Goal: Task Accomplishment & Management: Manage account settings

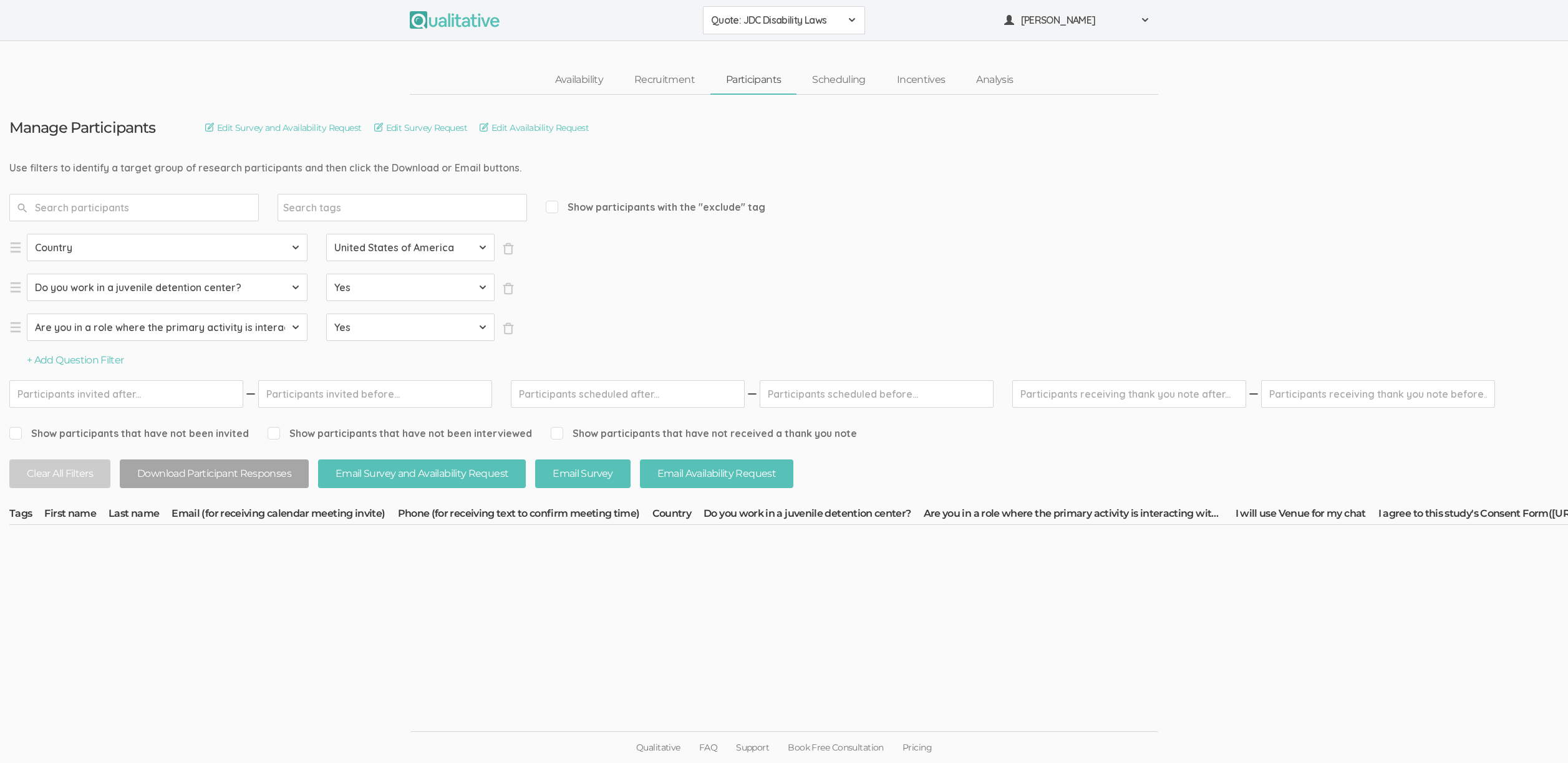
click at [785, 27] on span "Quote: JDC Disability Laws" at bounding box center [776, 20] width 130 height 15
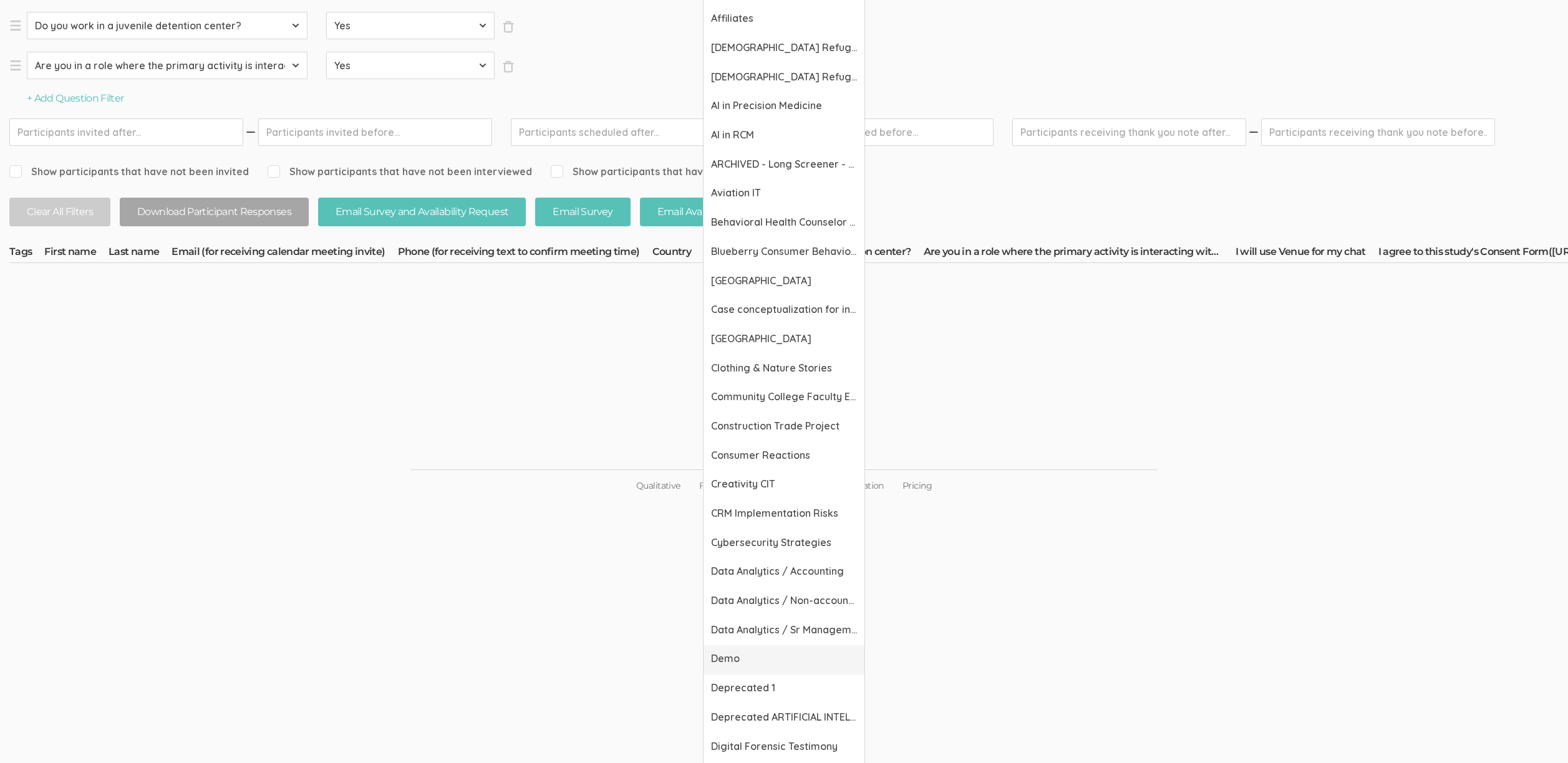
click at [728, 654] on span "Demo" at bounding box center [784, 658] width 146 height 15
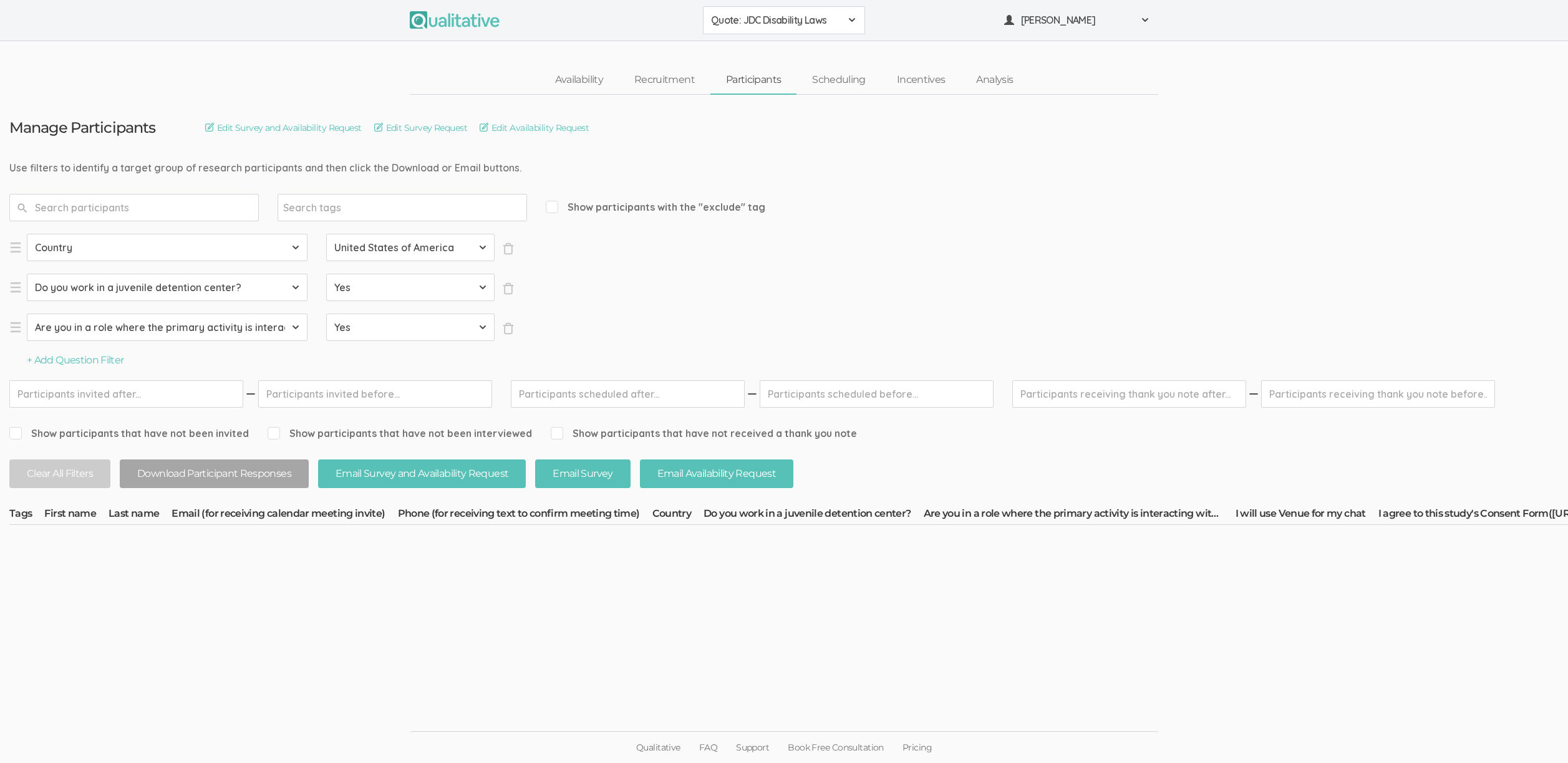
scroll to position [9, 0]
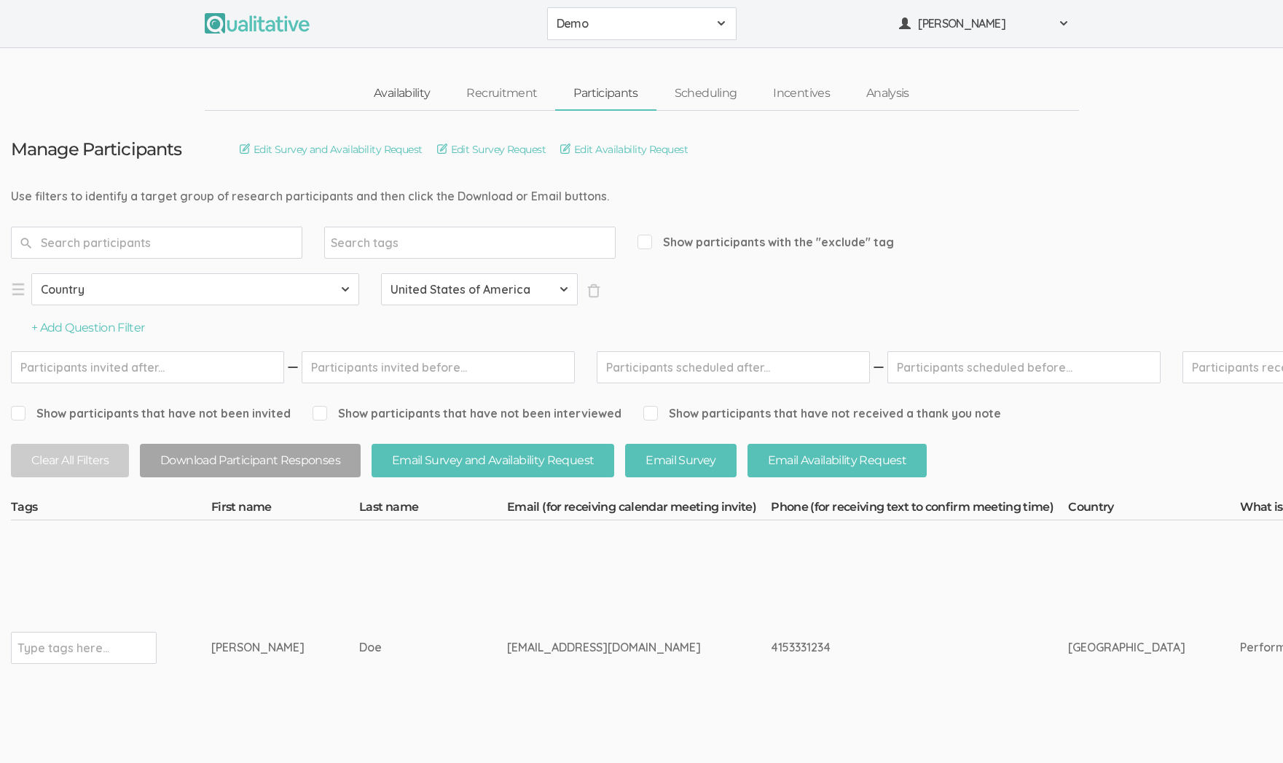
click at [412, 90] on link "Availability" at bounding box center [402, 93] width 93 height 31
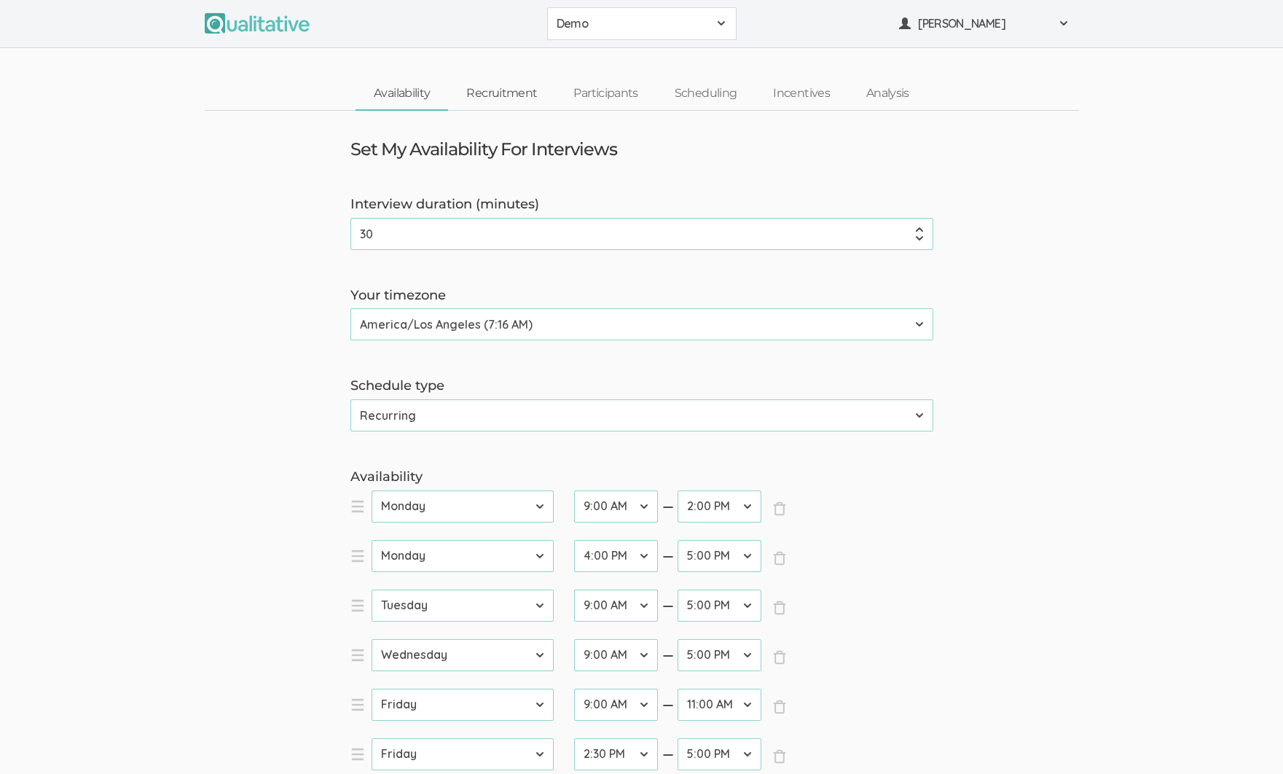
click at [490, 95] on link "Recruitment" at bounding box center [501, 93] width 107 height 31
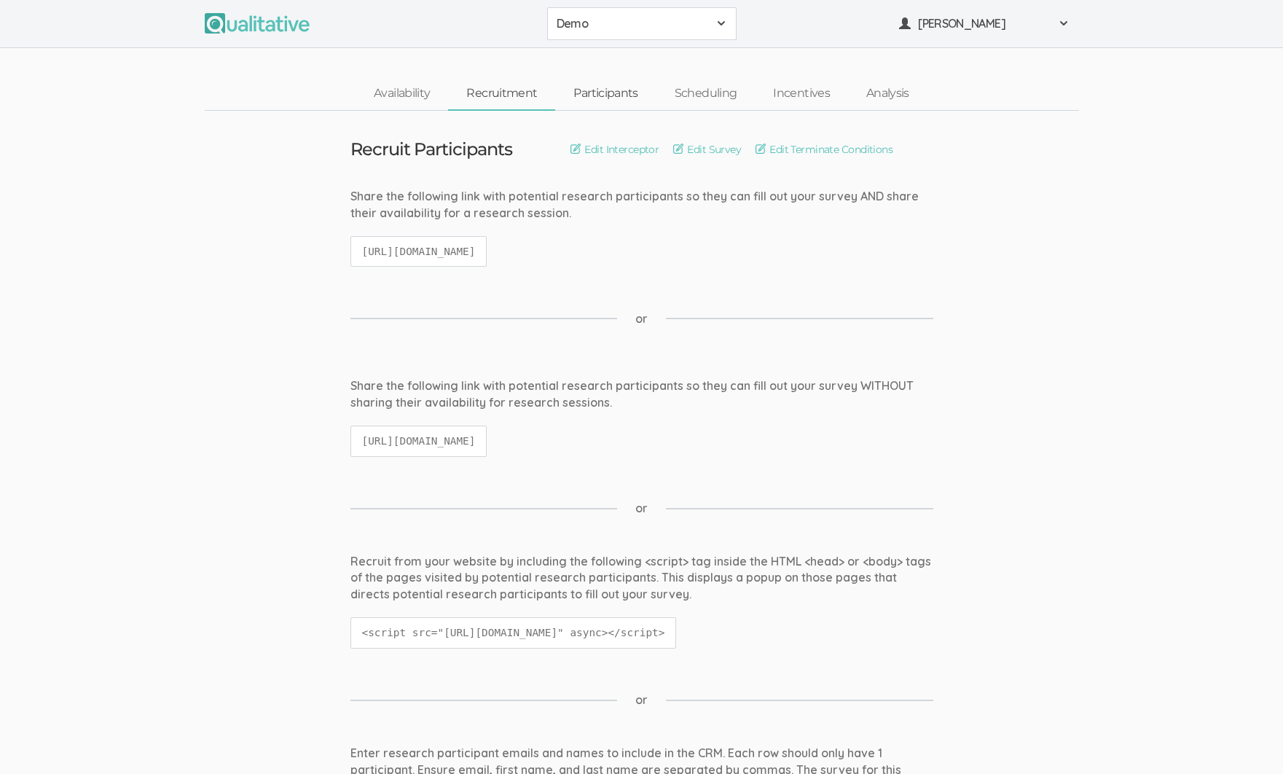
click at [614, 93] on link "Participants" at bounding box center [605, 93] width 101 height 31
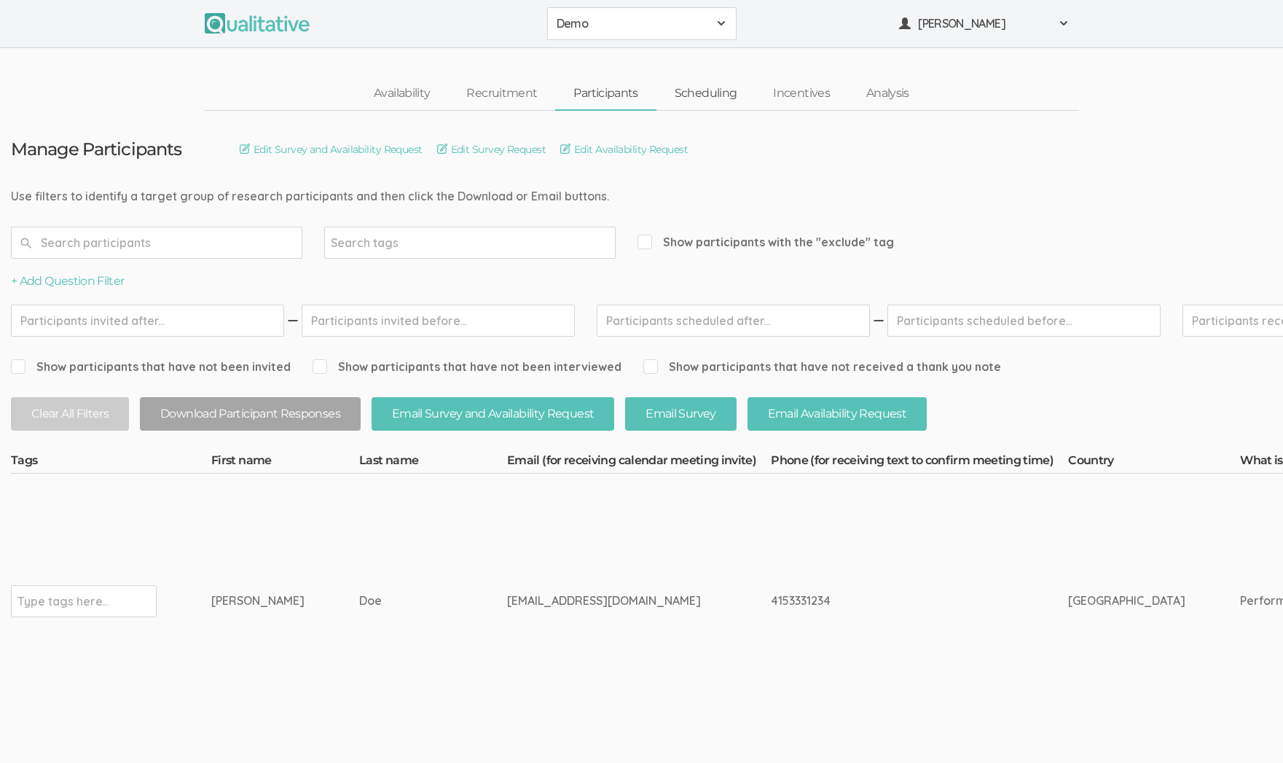
click at [704, 99] on link "Scheduling" at bounding box center [705, 93] width 99 height 31
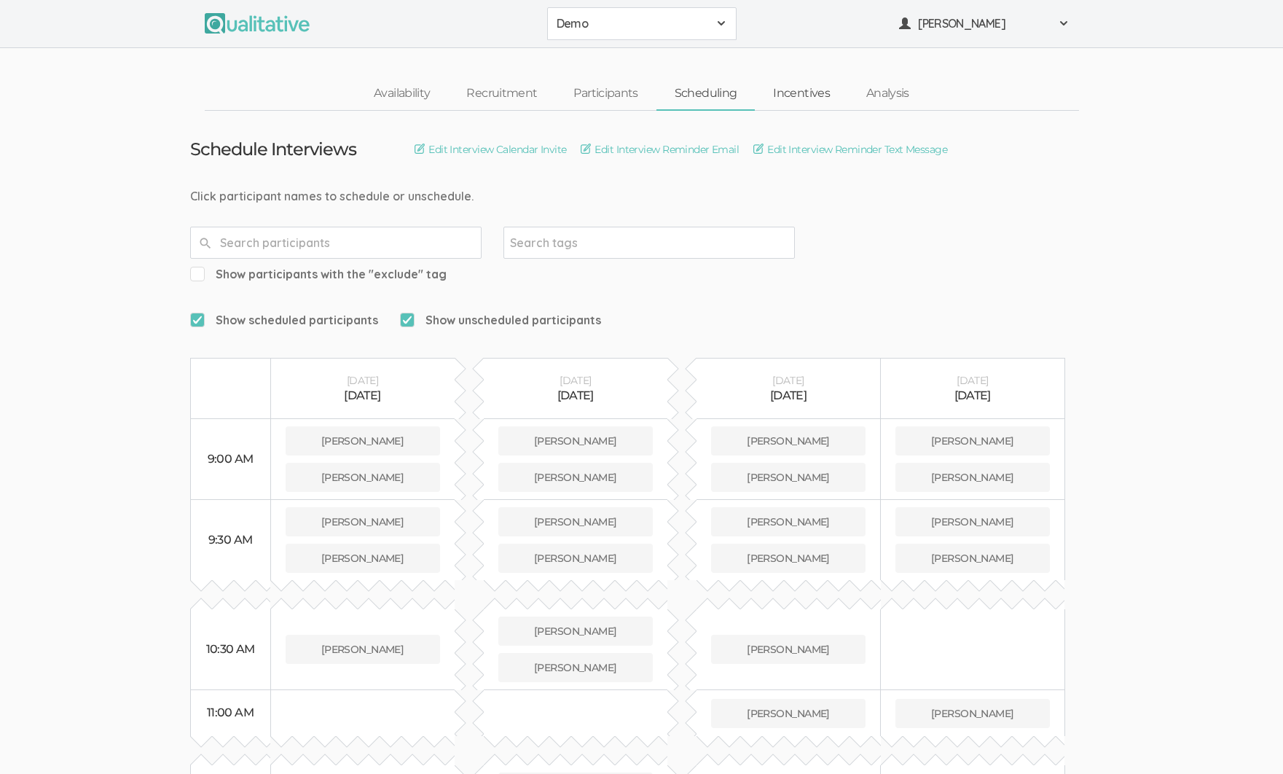
click at [802, 90] on link "Incentives" at bounding box center [801, 93] width 93 height 31
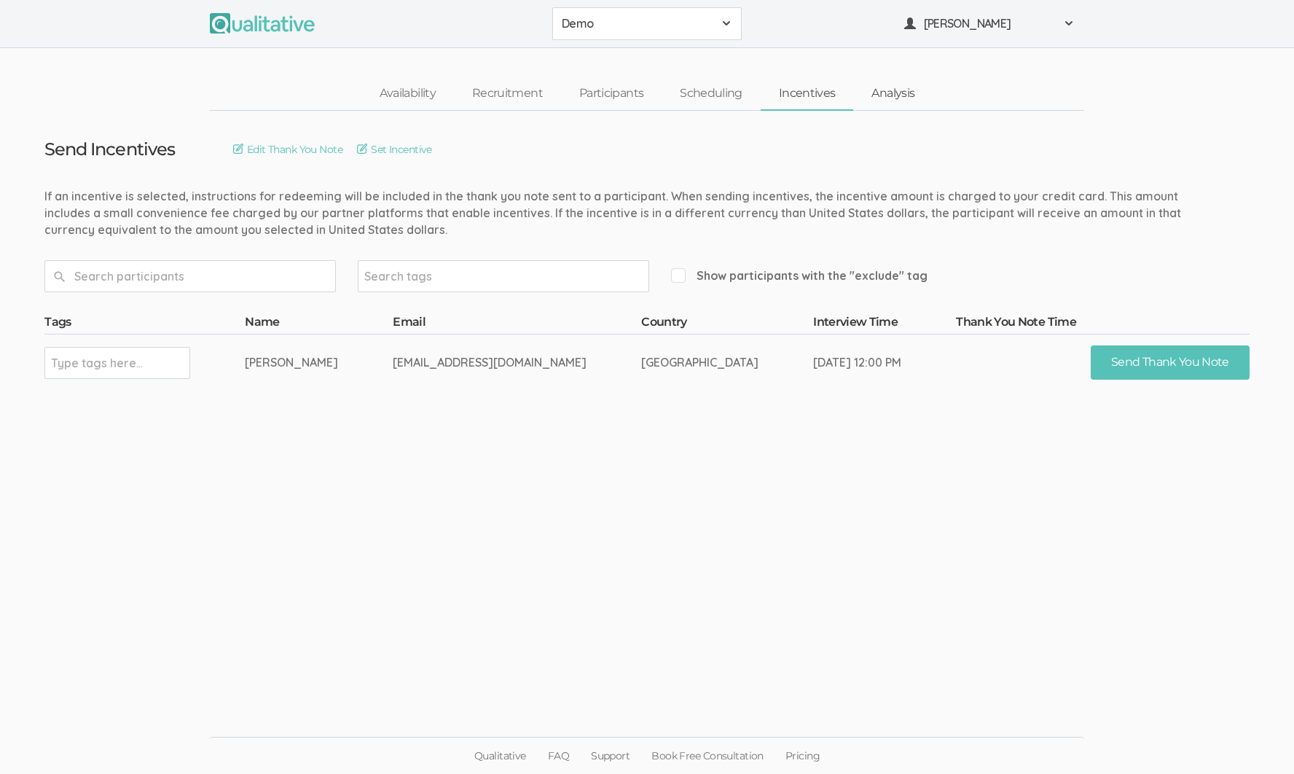
click at [883, 90] on link "Analysis" at bounding box center [892, 93] width 79 height 31
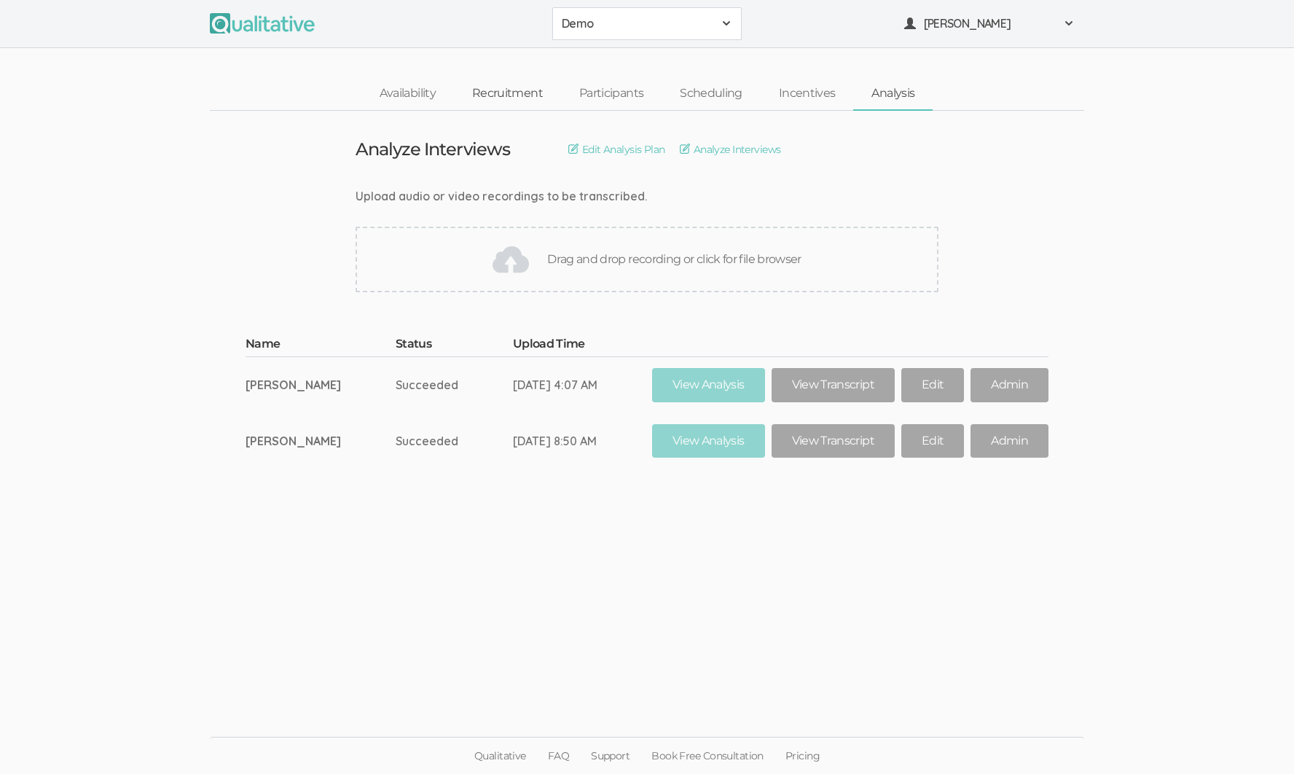
click at [503, 102] on link "Recruitment" at bounding box center [507, 93] width 107 height 31
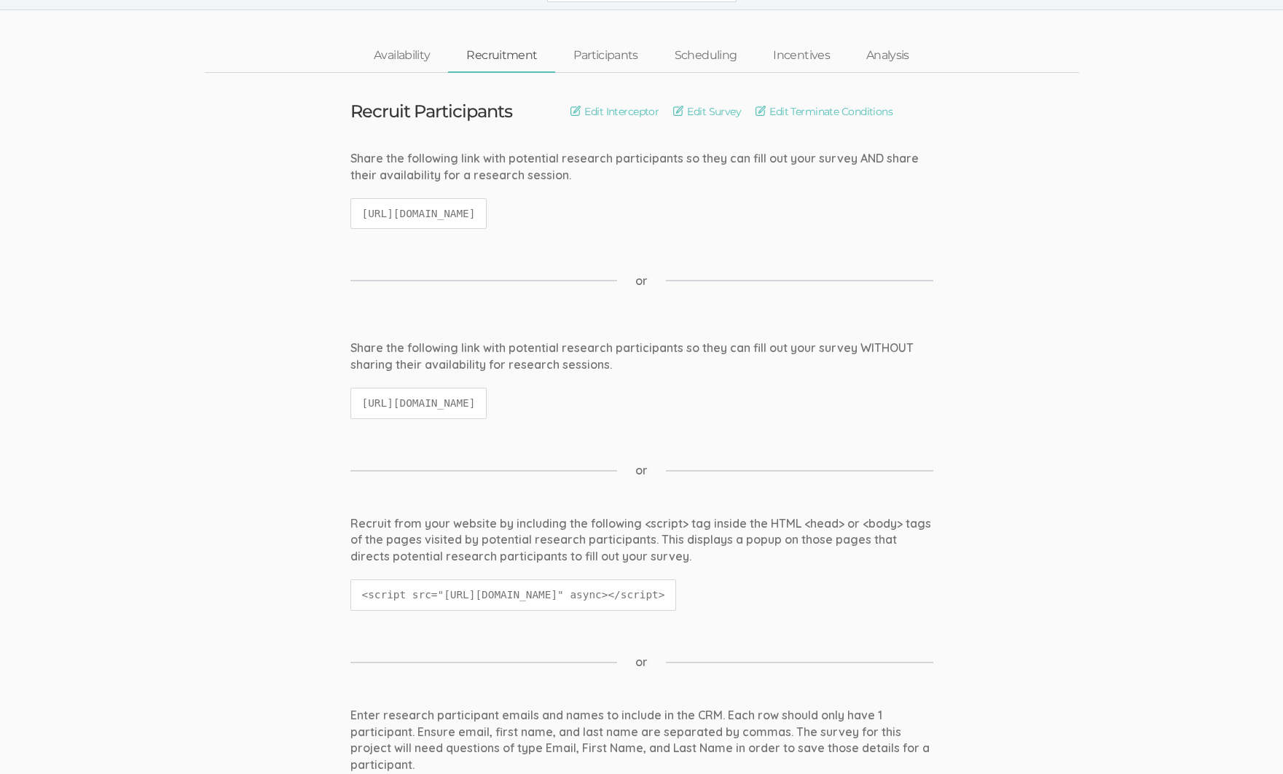
scroll to position [37, 0]
drag, startPoint x: 361, startPoint y: 212, endPoint x: 713, endPoint y: 216, distance: 352.7
click at [487, 216] on code "https://qualitative.io/screener/60183d392a353e39a52541a6" at bounding box center [418, 214] width 137 height 31
click at [620, 267] on div "or" at bounding box center [641, 281] width 583 height 74
drag, startPoint x: 376, startPoint y: 401, endPoint x: 654, endPoint y: 399, distance: 277.6
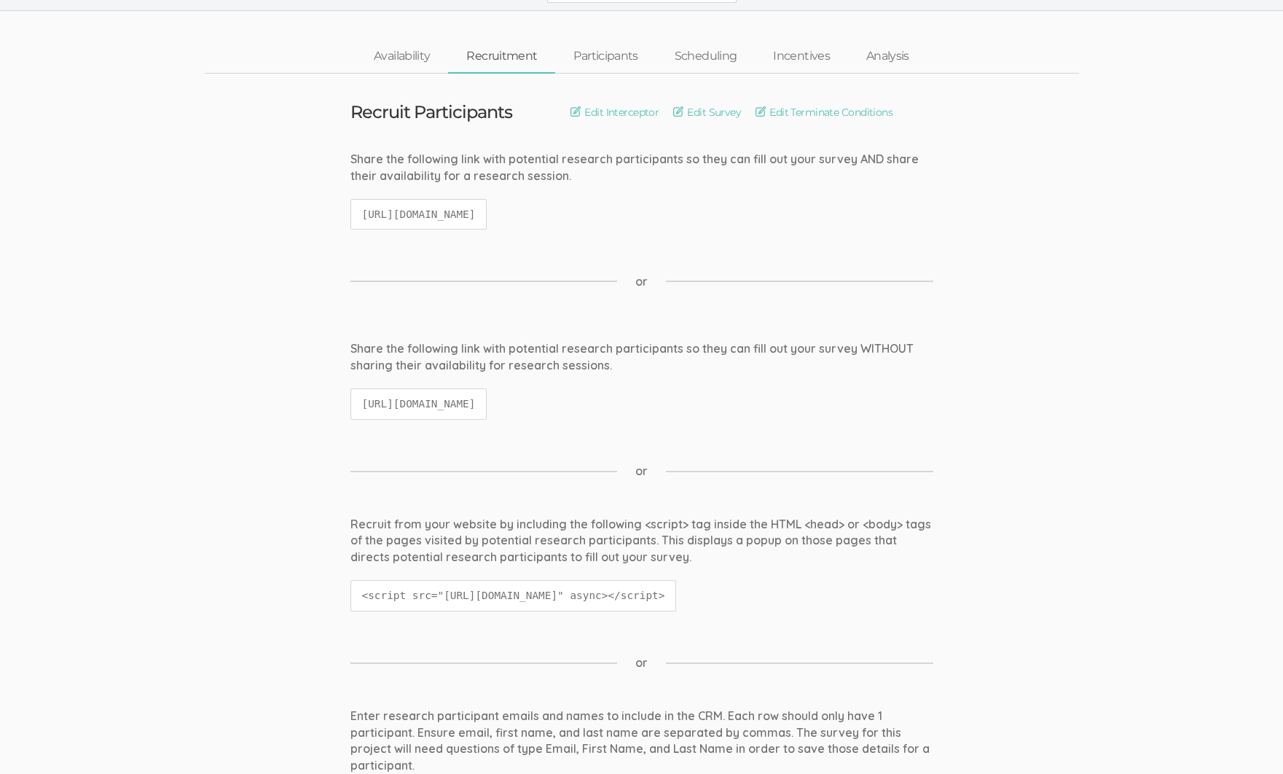
click at [487, 399] on code "https://qualitative.io/survey/60183d392a353e39a52541a6/questions" at bounding box center [418, 403] width 137 height 31
click at [487, 395] on code "https://qualitative.io/survey/60183d392a353e39a52541a6/questions" at bounding box center [418, 403] width 137 height 31
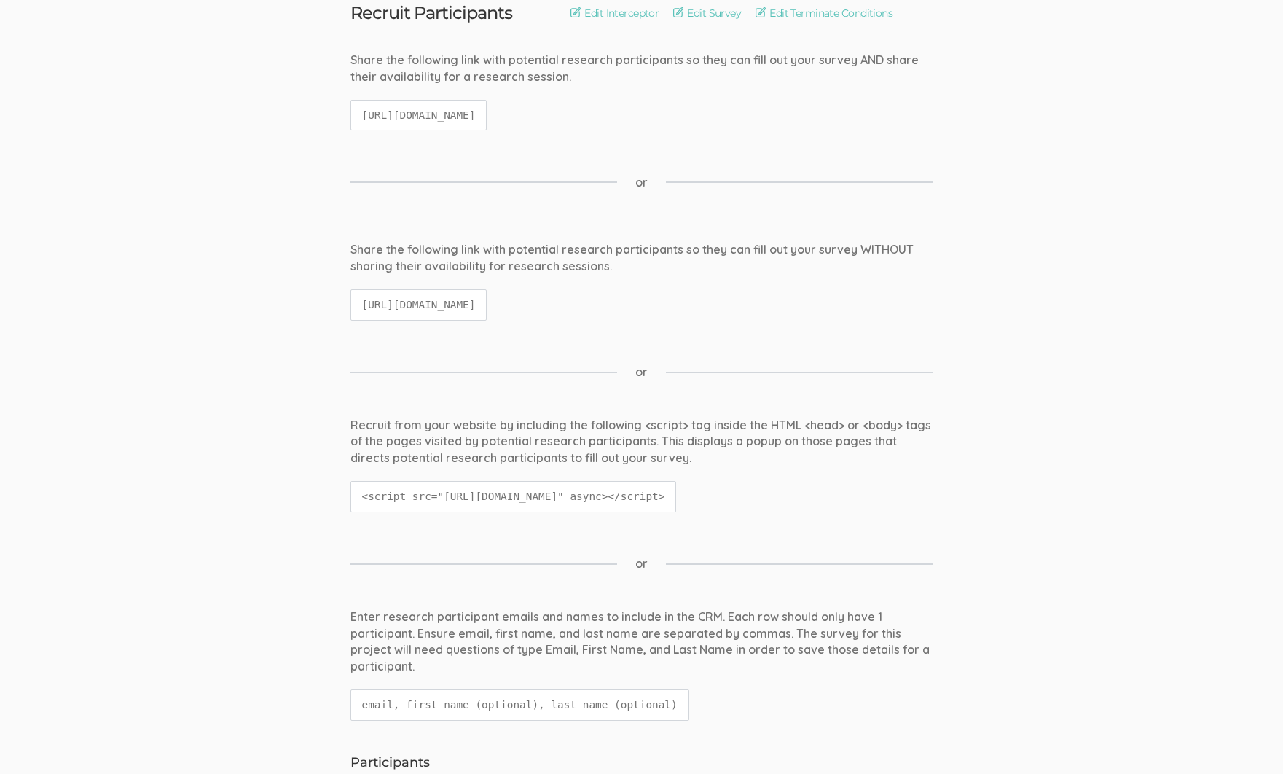
scroll to position [139, 0]
drag, startPoint x: 536, startPoint y: 493, endPoint x: 697, endPoint y: 497, distance: 161.8
click at [677, 479] on code "<script src="https://qualitative.io/js/interceptor.min.js?r=60183d392a353e39a52…" at bounding box center [513, 493] width 326 height 31
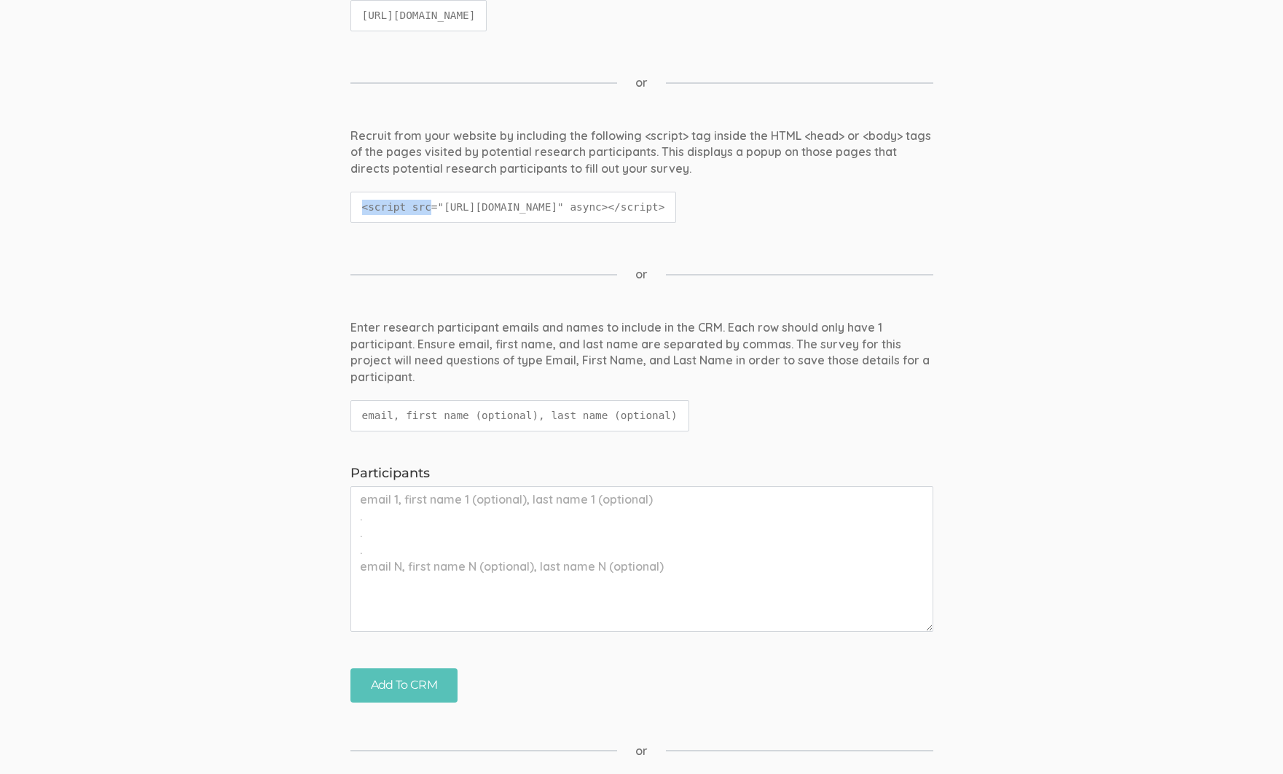
scroll to position [544, 0]
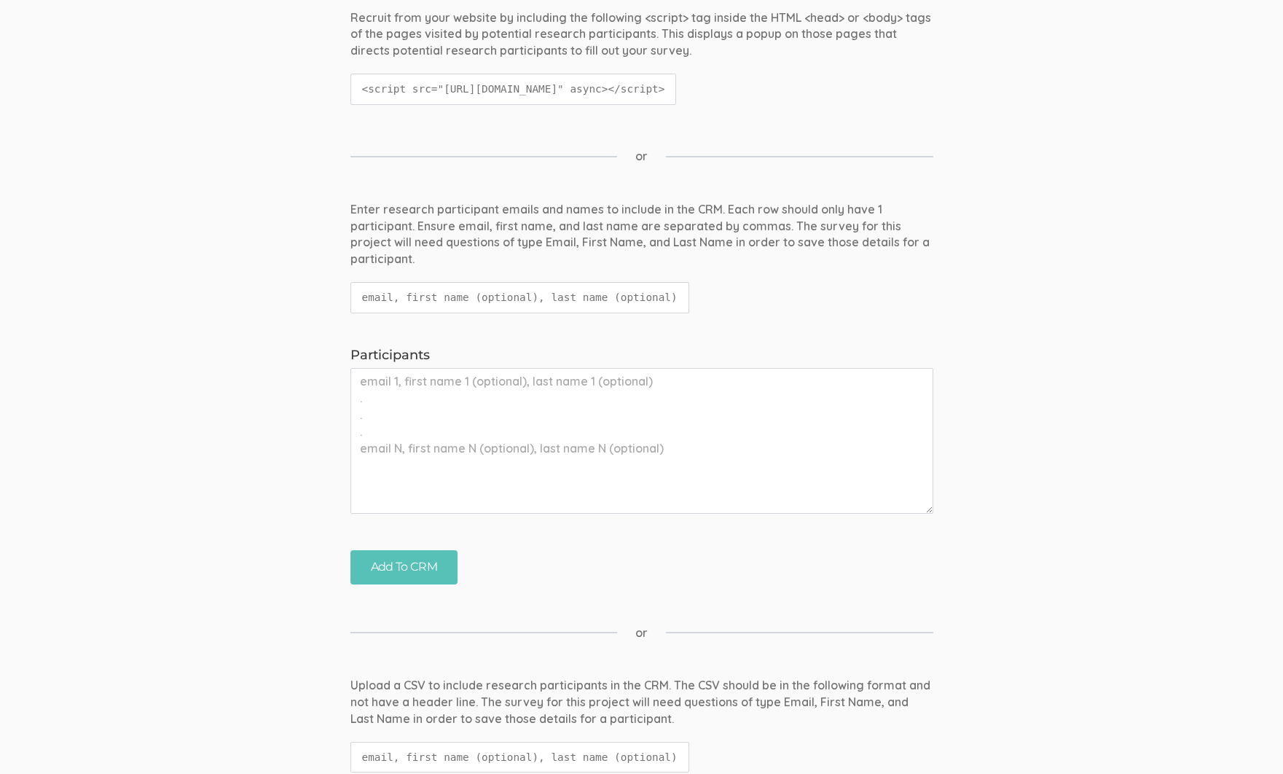
click at [444, 240] on div "Enter research participant emails and names to include in the CRM. Each row sho…" at bounding box center [641, 234] width 583 height 66
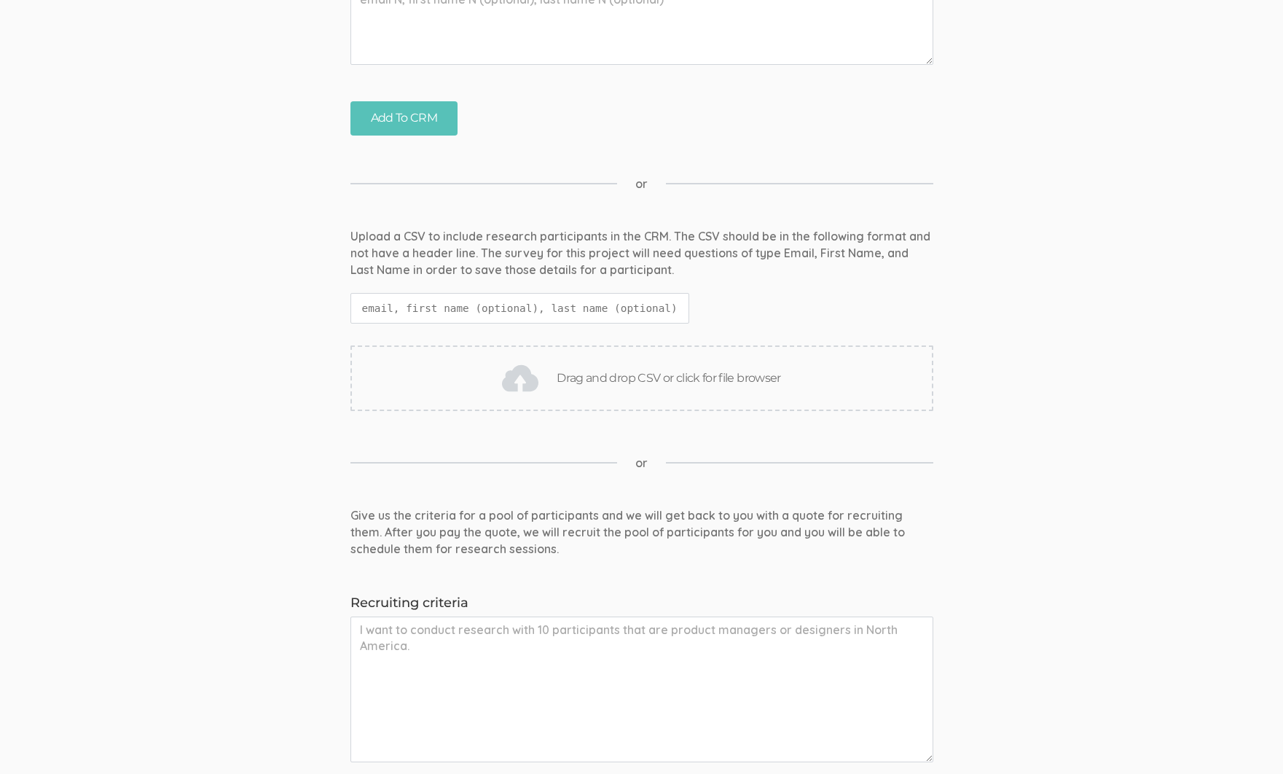
scroll to position [1151, 0]
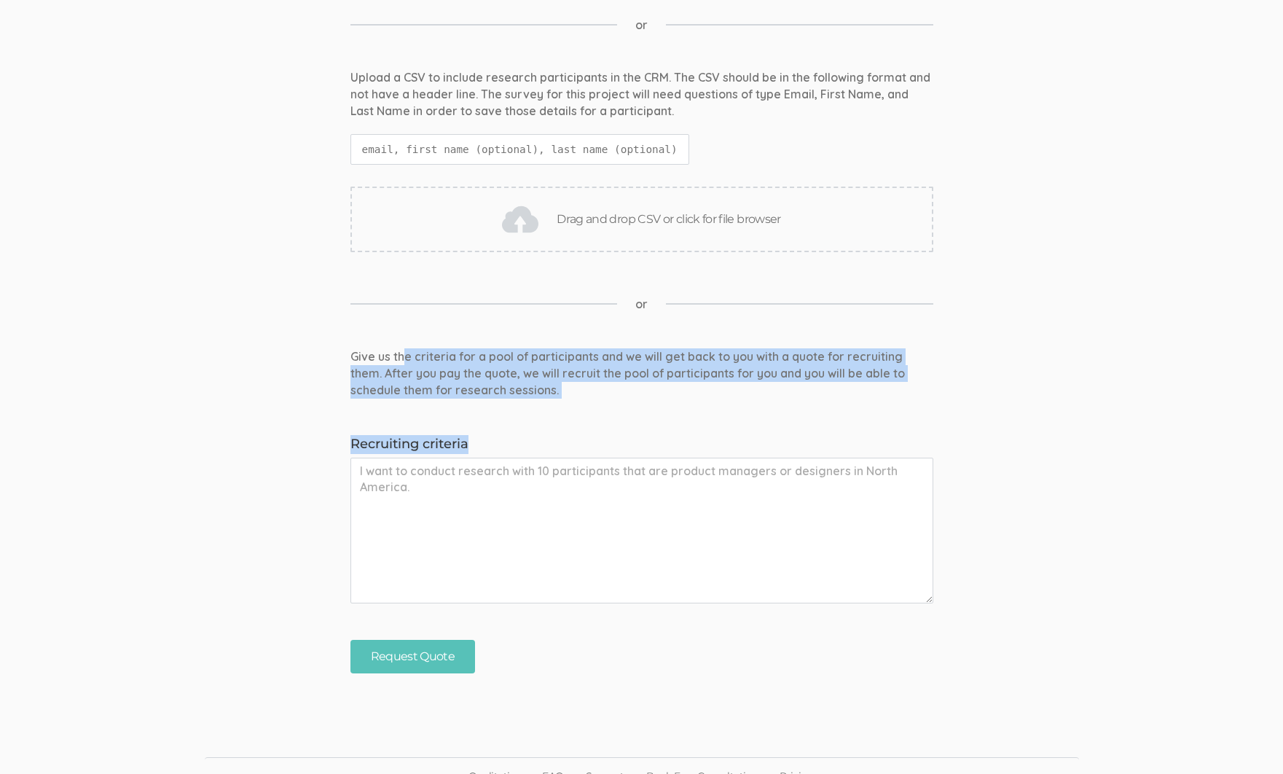
drag, startPoint x: 407, startPoint y: 356, endPoint x: 691, endPoint y: 659, distance: 416.0
click at [691, 659] on form "Give us the criteria for a pool of participants and we will get back to you wit…" at bounding box center [641, 510] width 1283 height 325
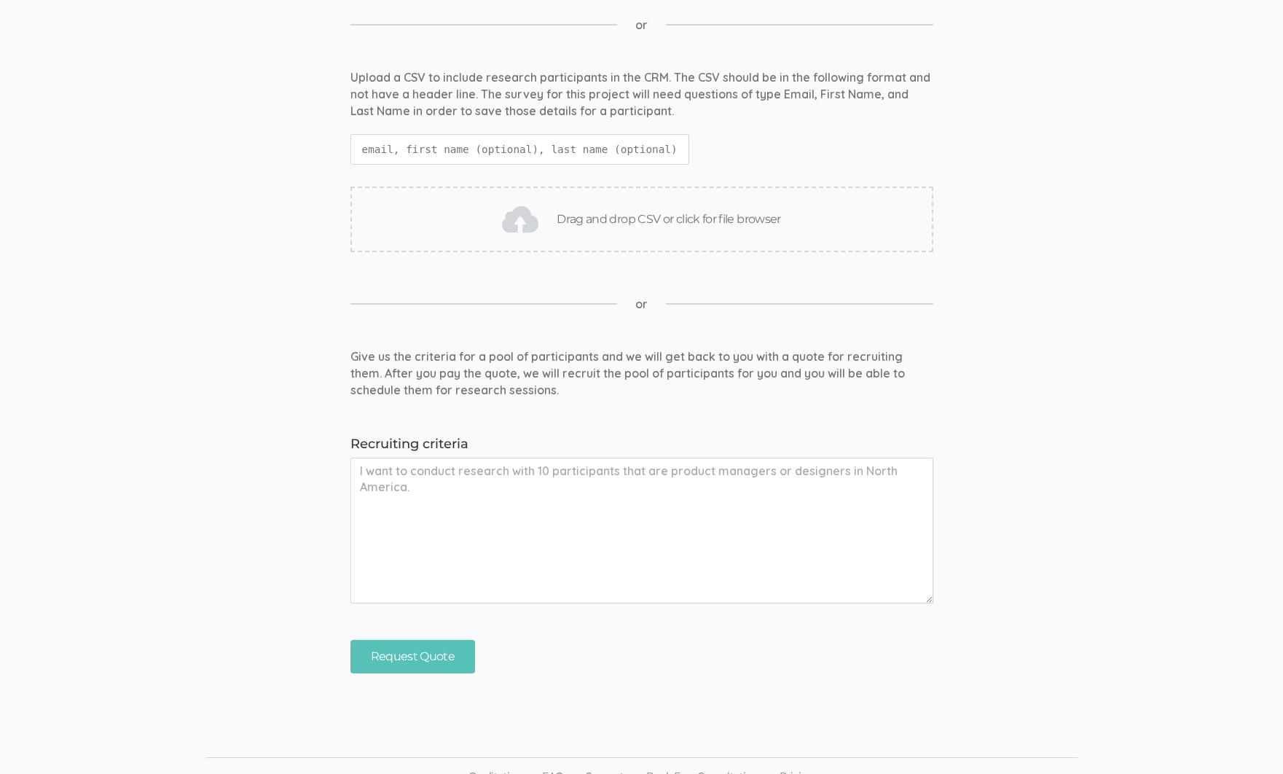
click at [691, 659] on div "Request Quote" at bounding box center [642, 657] width 605 height 34
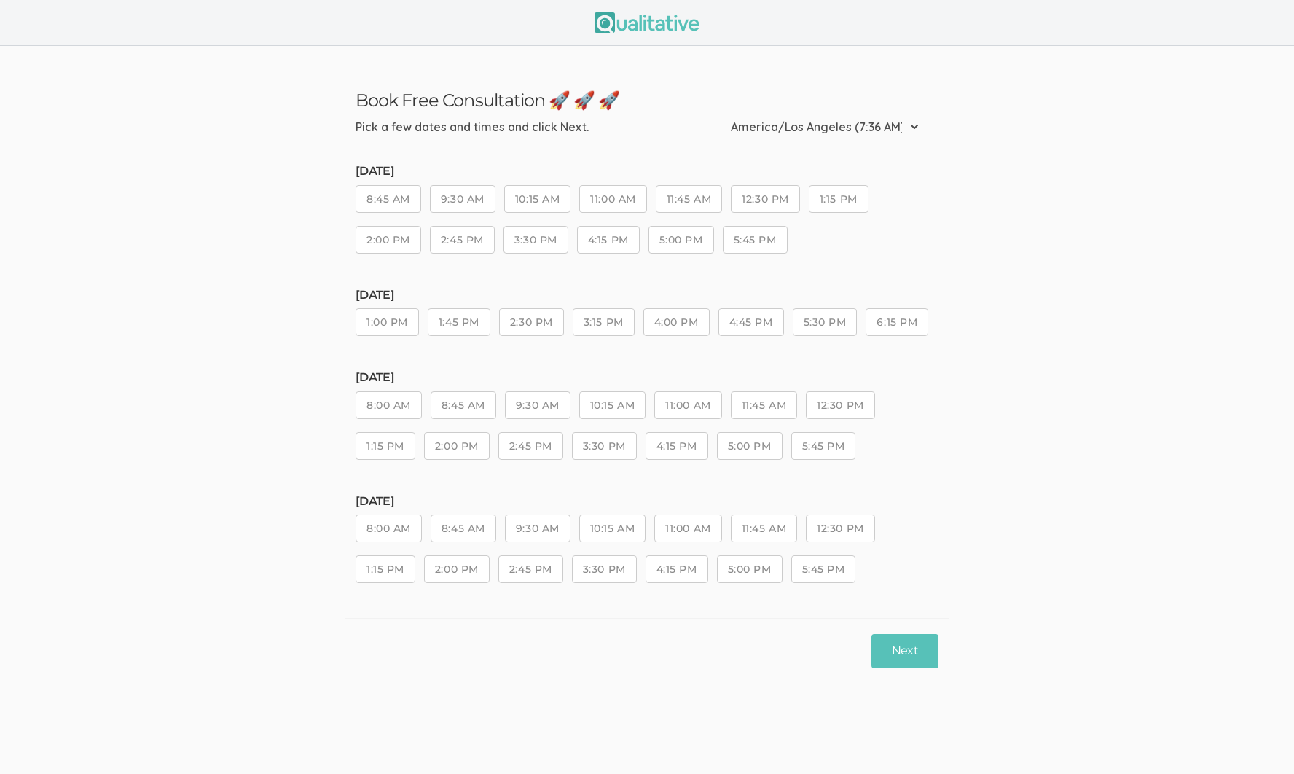
click at [522, 460] on button "2:45 PM" at bounding box center [530, 446] width 65 height 28
click at [667, 583] on button "4:15 PM" at bounding box center [677, 569] width 63 height 28
click at [913, 668] on button "Next" at bounding box center [904, 651] width 67 height 34
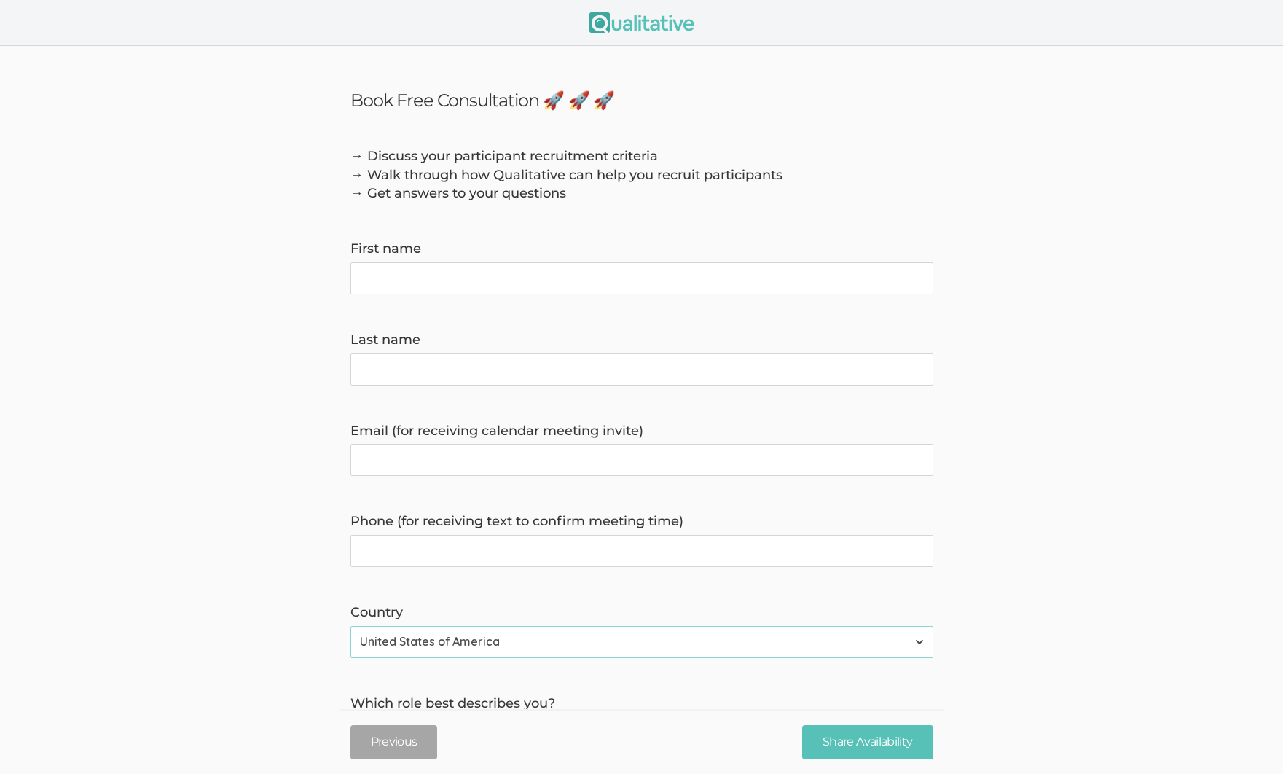
click at [85, 415] on form "→ Discuss your participant recruitment criteria → Walk through how Qualitative …" at bounding box center [641, 571] width 1283 height 849
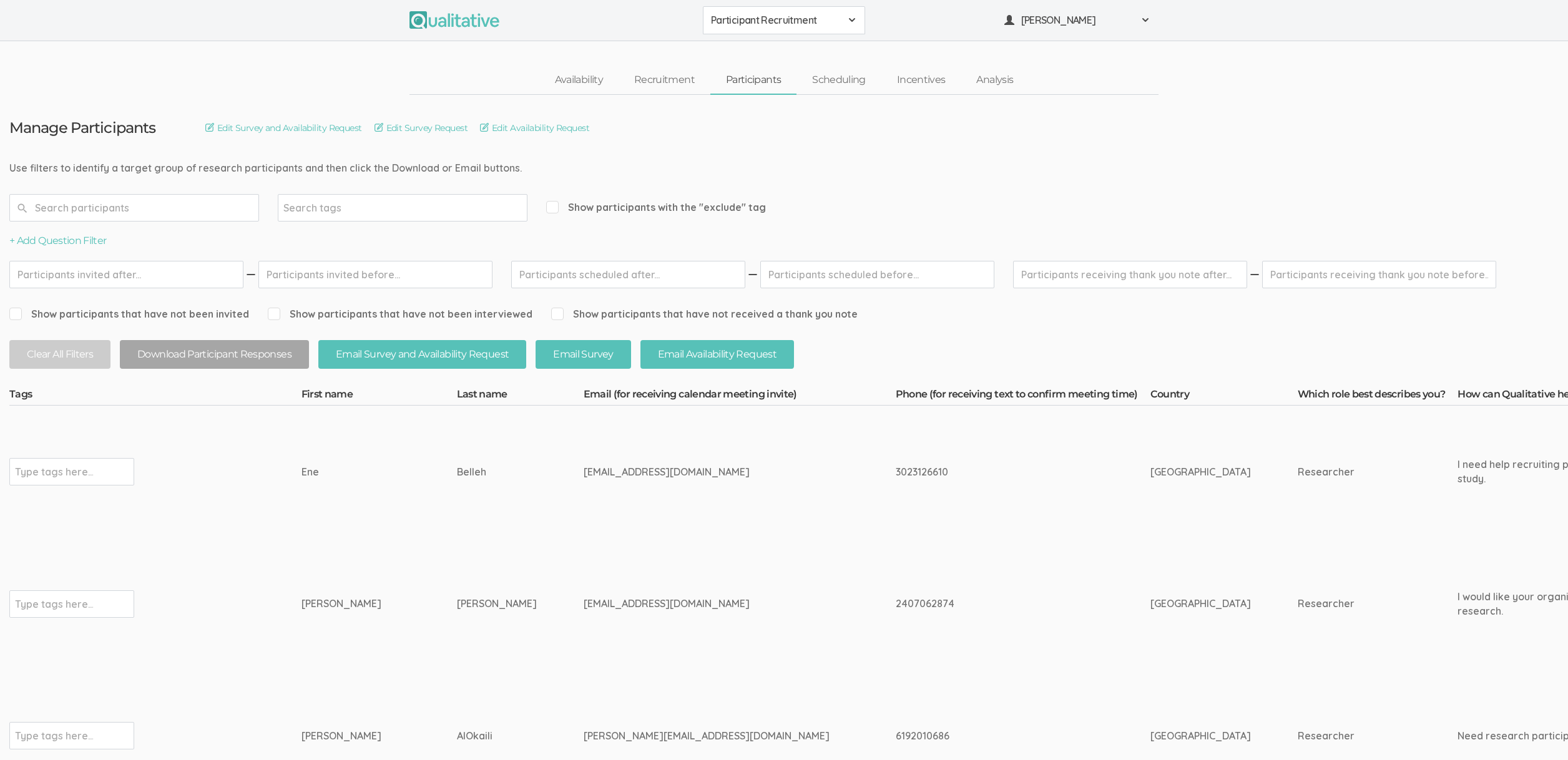
click at [534, 464] on td "Belleh" at bounding box center [520, 472] width 127 height 132
click at [141, 203] on input "text" at bounding box center [134, 208] width 249 height 27
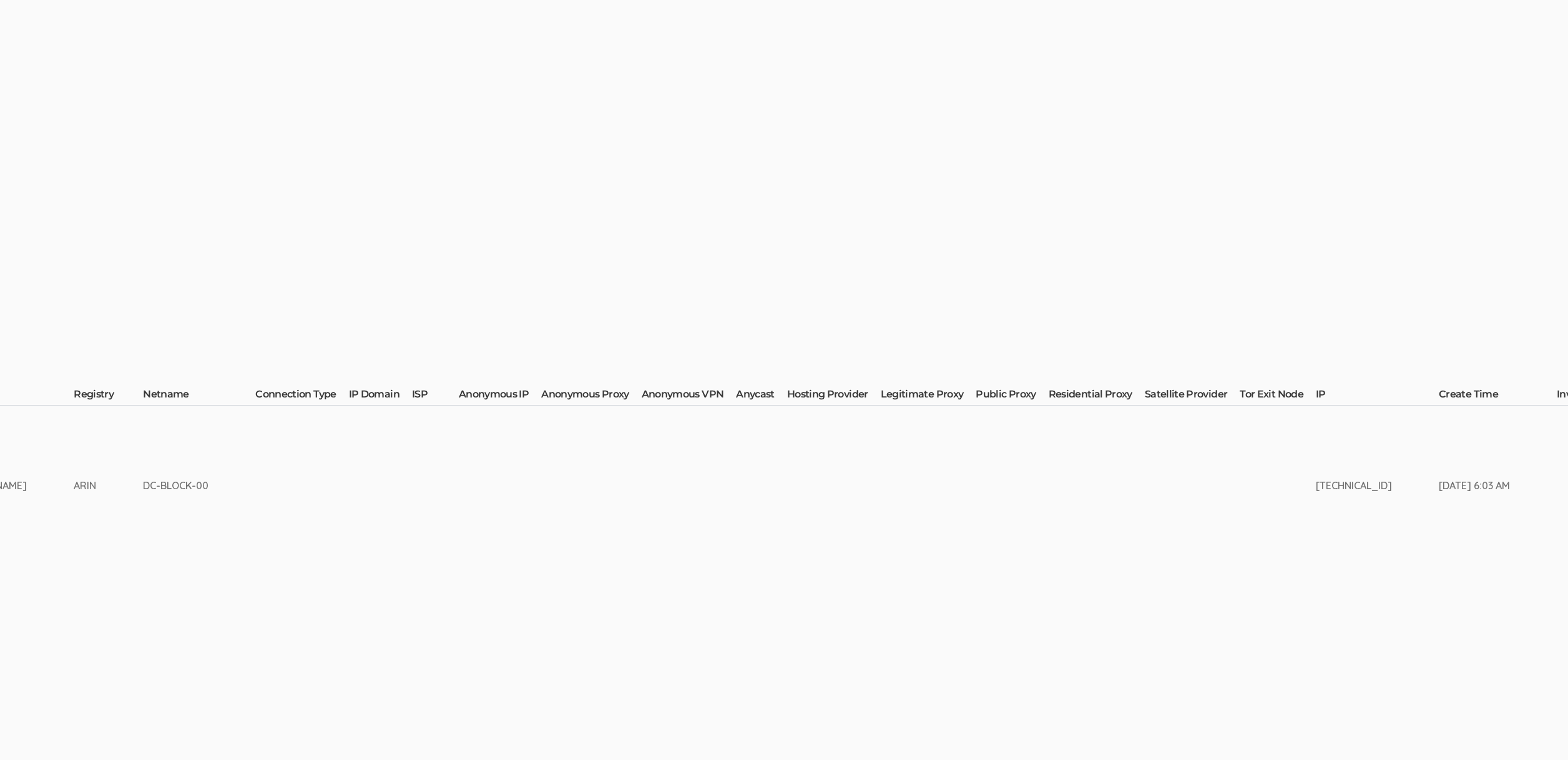
scroll to position [0, 3919]
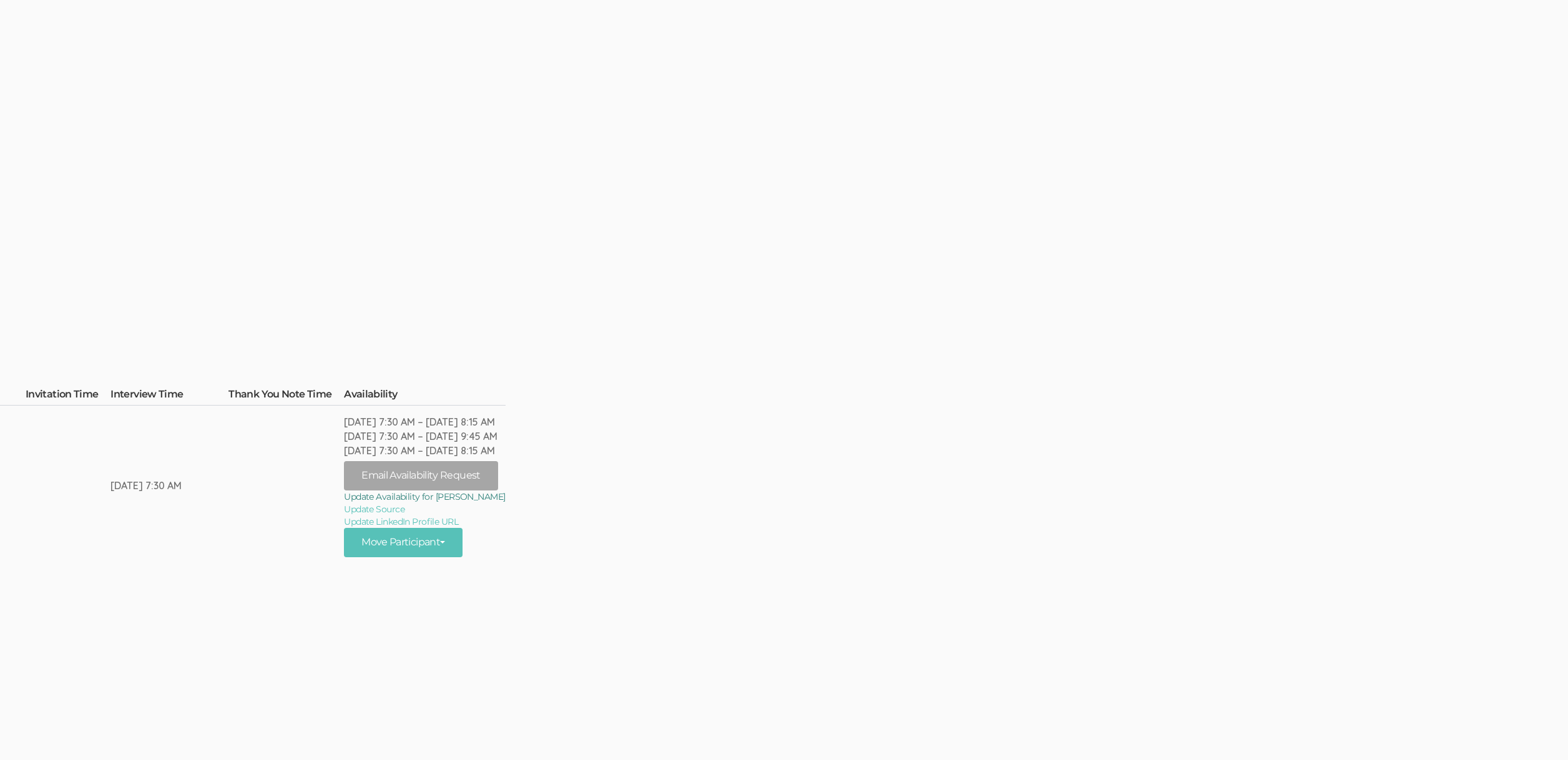
type input "ben lewis"
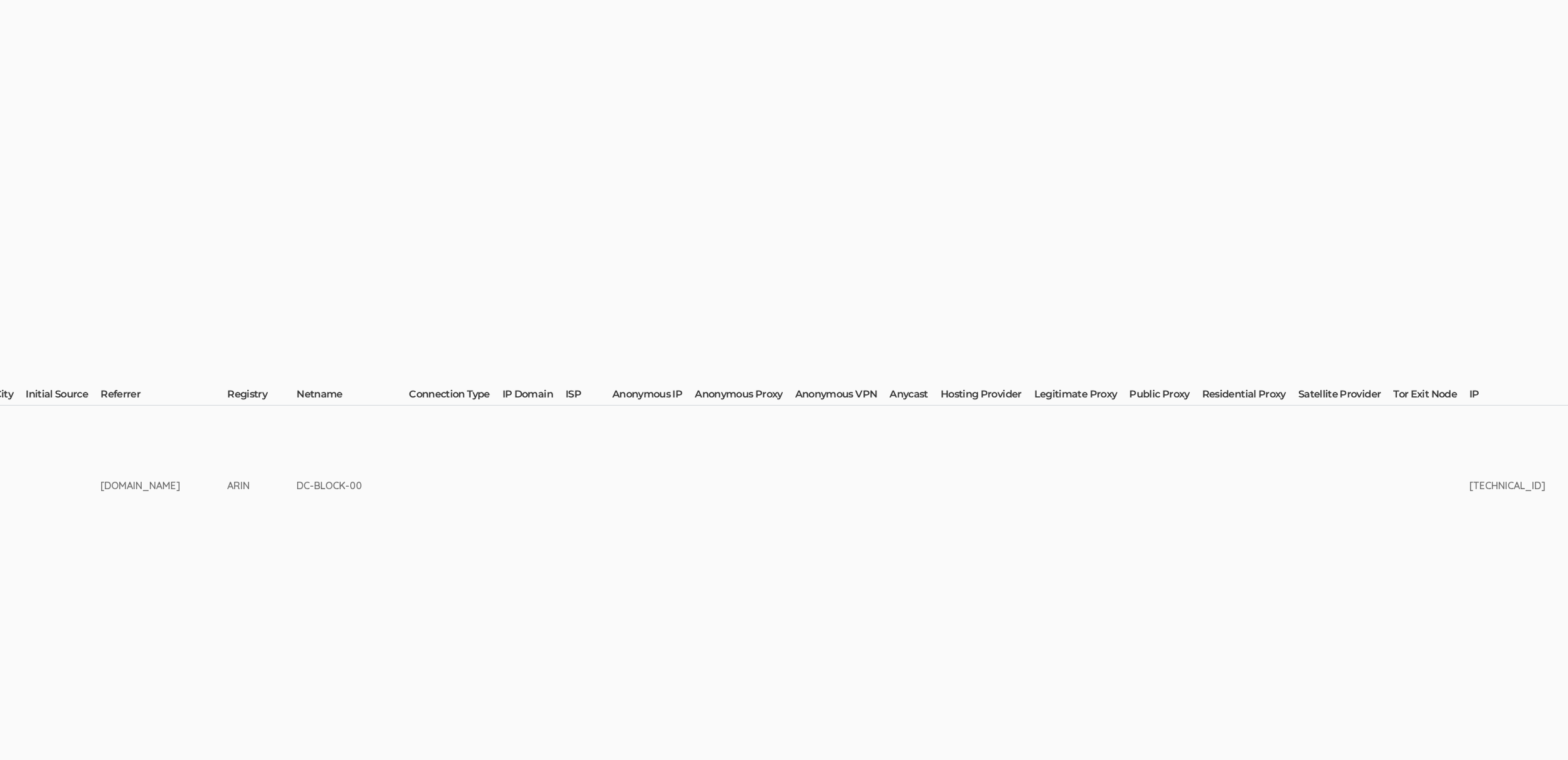
scroll to position [0, 0]
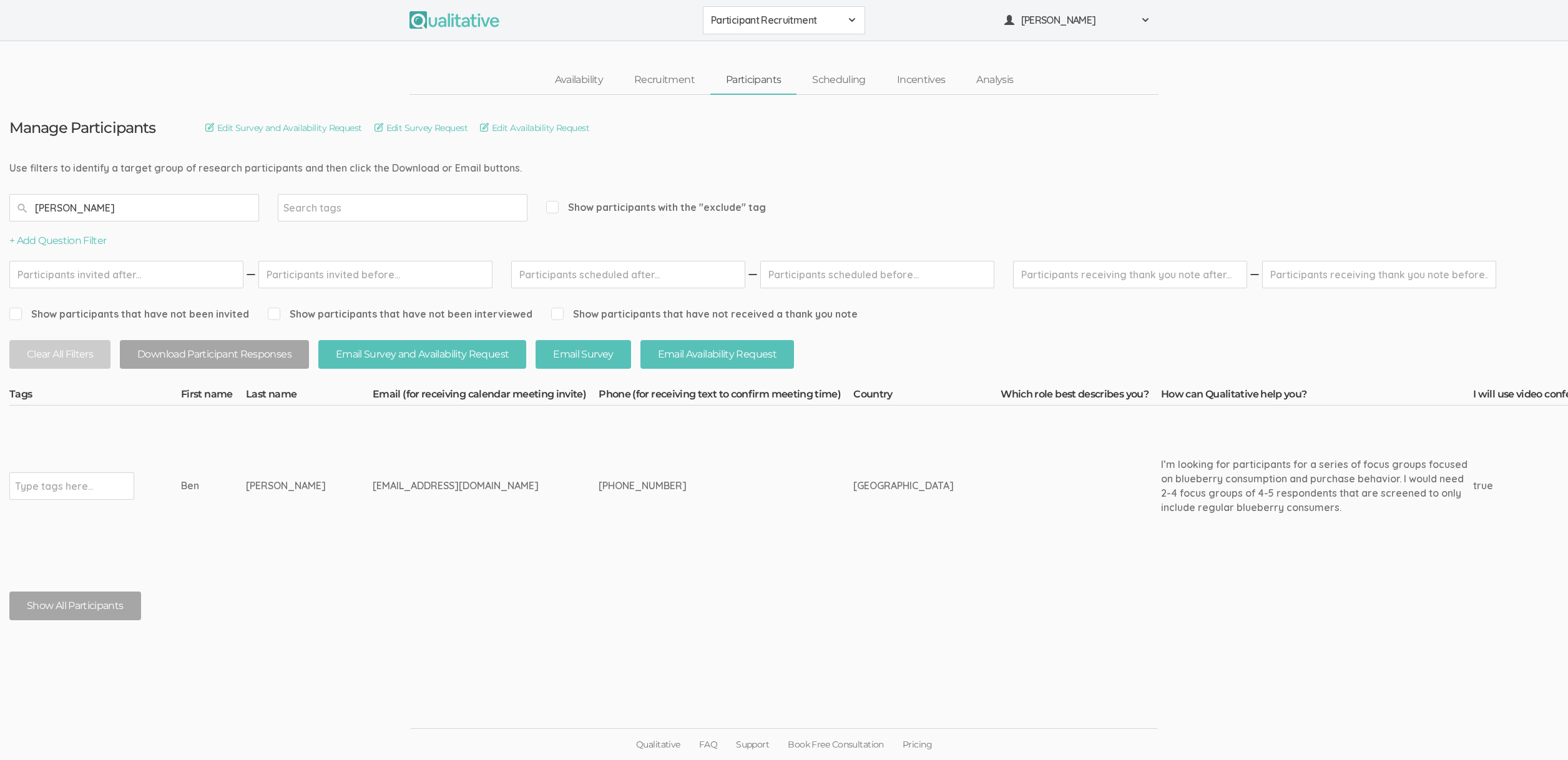
click at [619, 562] on td "+15412143845" at bounding box center [726, 487] width 254 height 161
click at [174, 202] on input "ben lewis" at bounding box center [134, 208] width 249 height 27
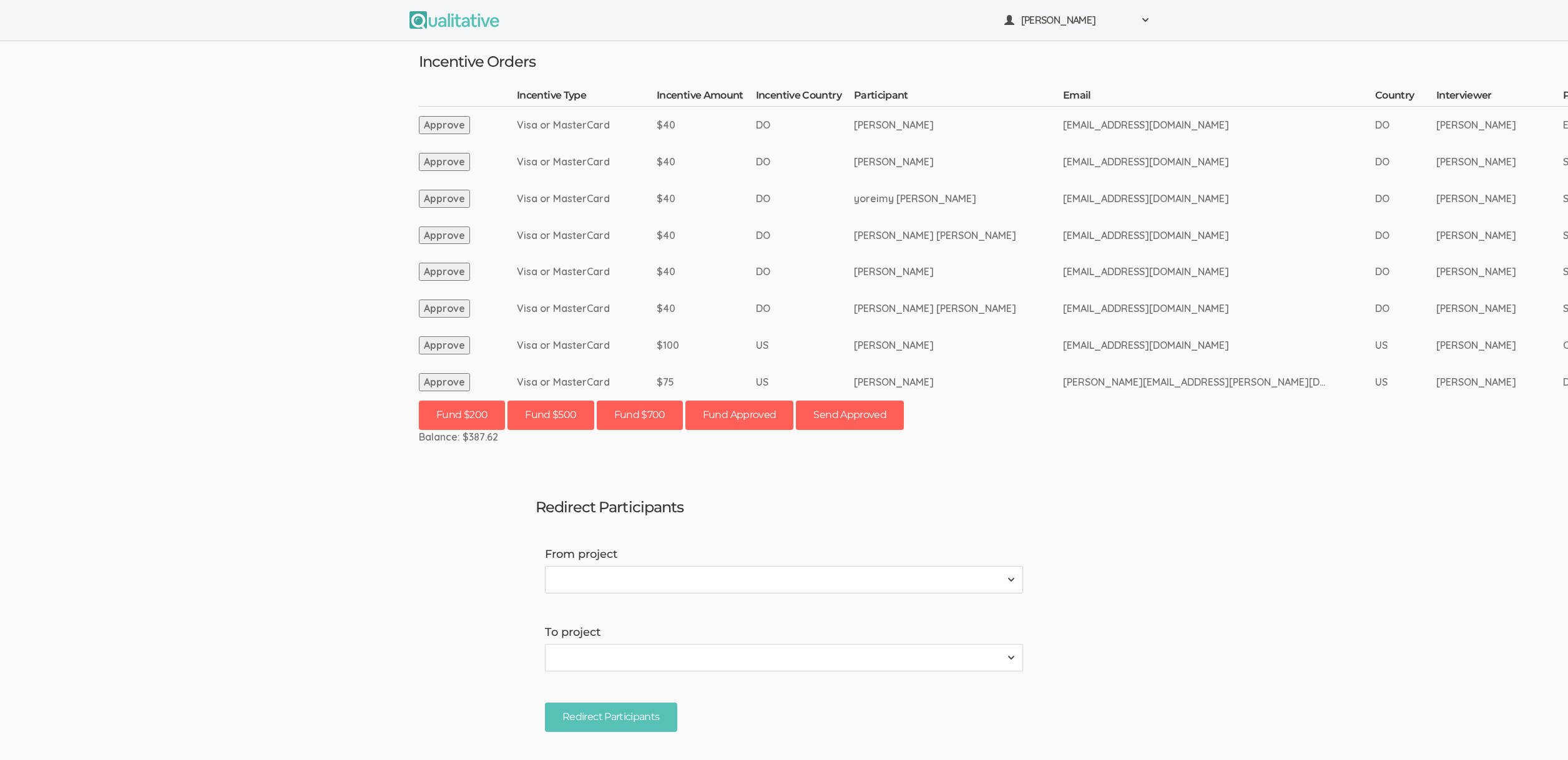
click at [123, 326] on ui-view "[PERSON_NAME] Project Workspace Profile Organization Settings" at bounding box center [784, 380] width 1568 height 760
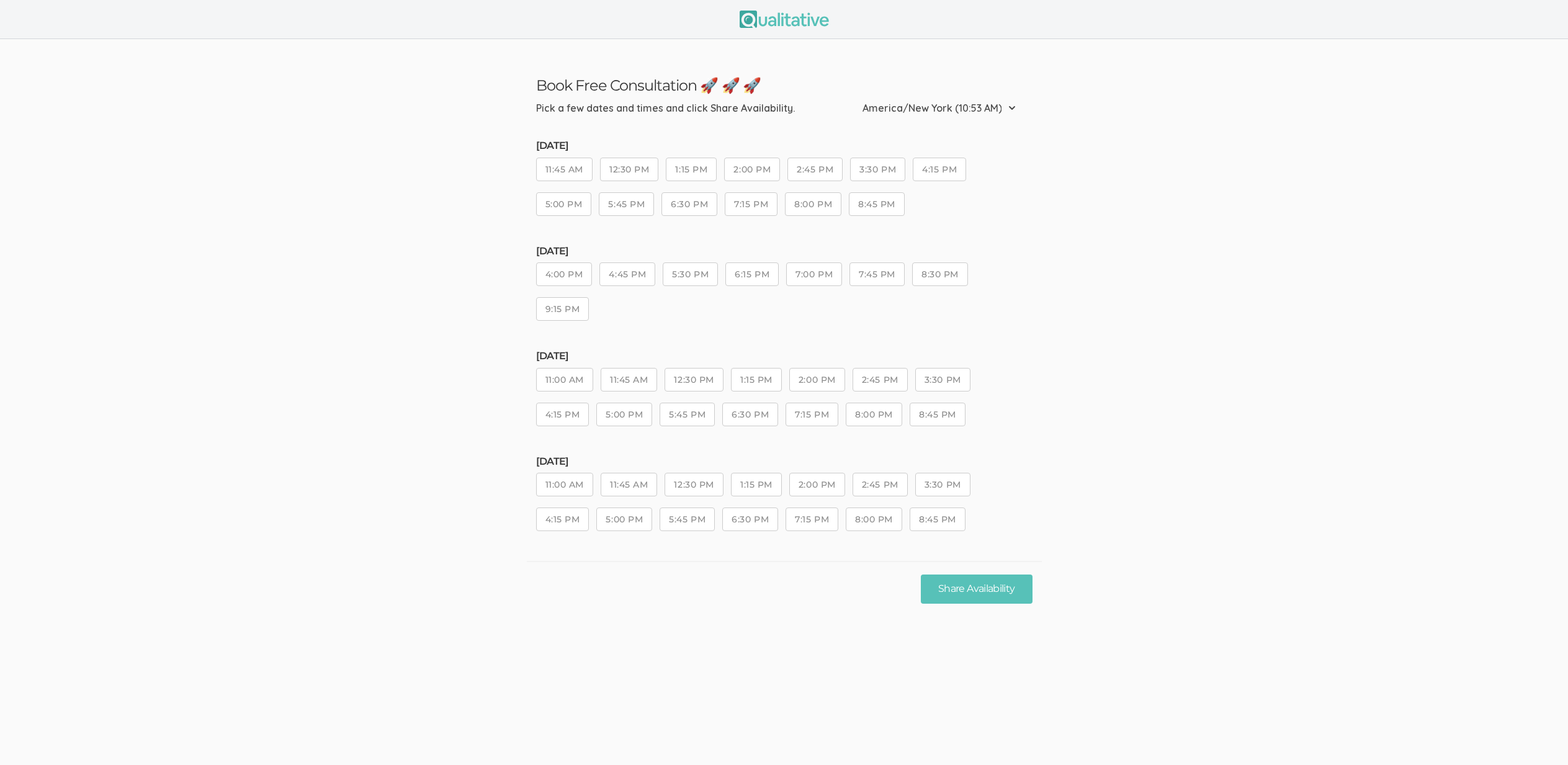
click at [299, 317] on ui-view "Book Free Consultation 🚀 🚀 🚀 Pick a few dates and times and click Share Availab…" at bounding box center [784, 328] width 1568 height 578
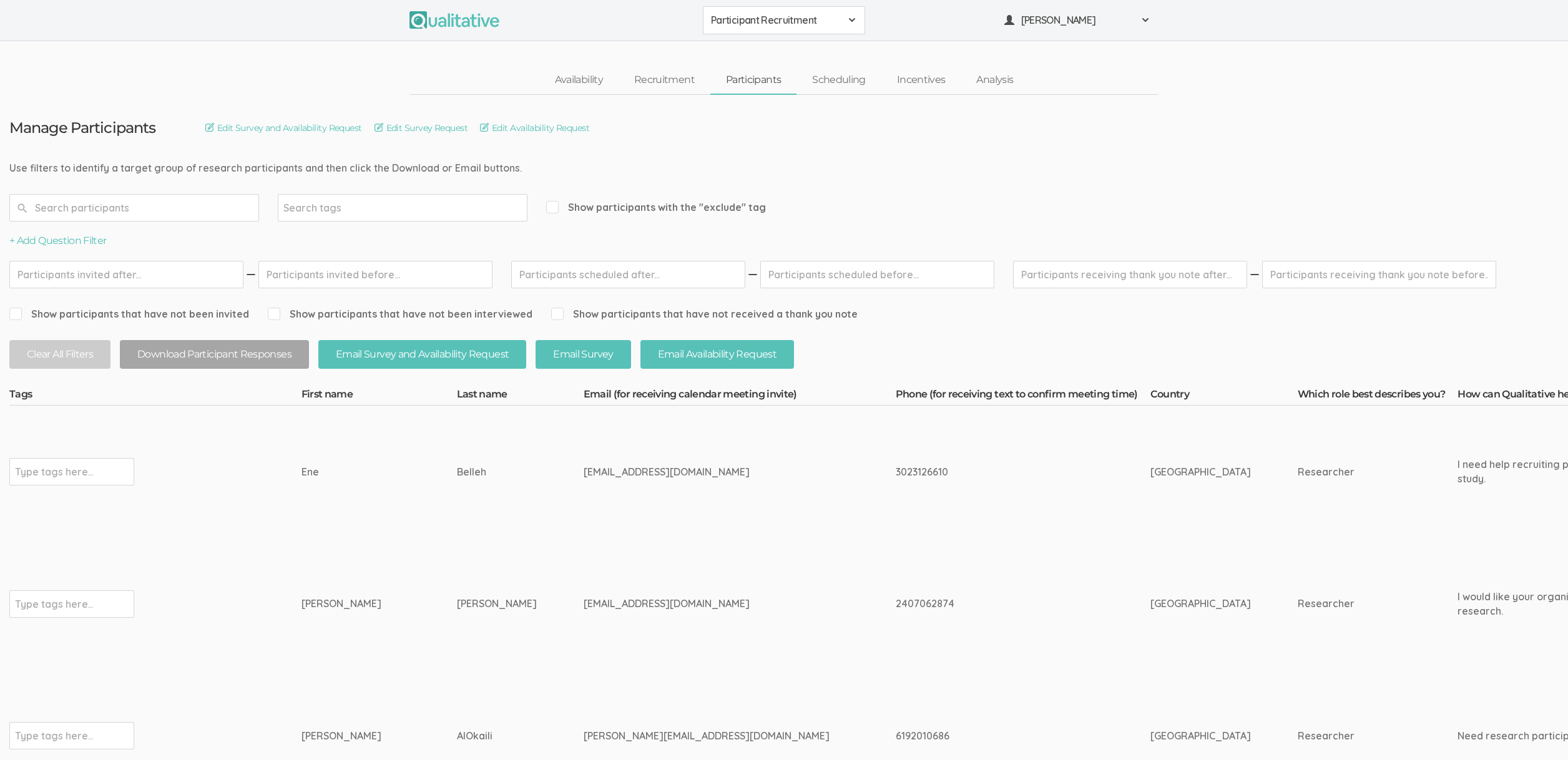
click at [367, 572] on td "Anthonia" at bounding box center [379, 604] width 155 height 132
click at [231, 205] on input "text" at bounding box center [134, 208] width 249 height 27
type input "ingrid"
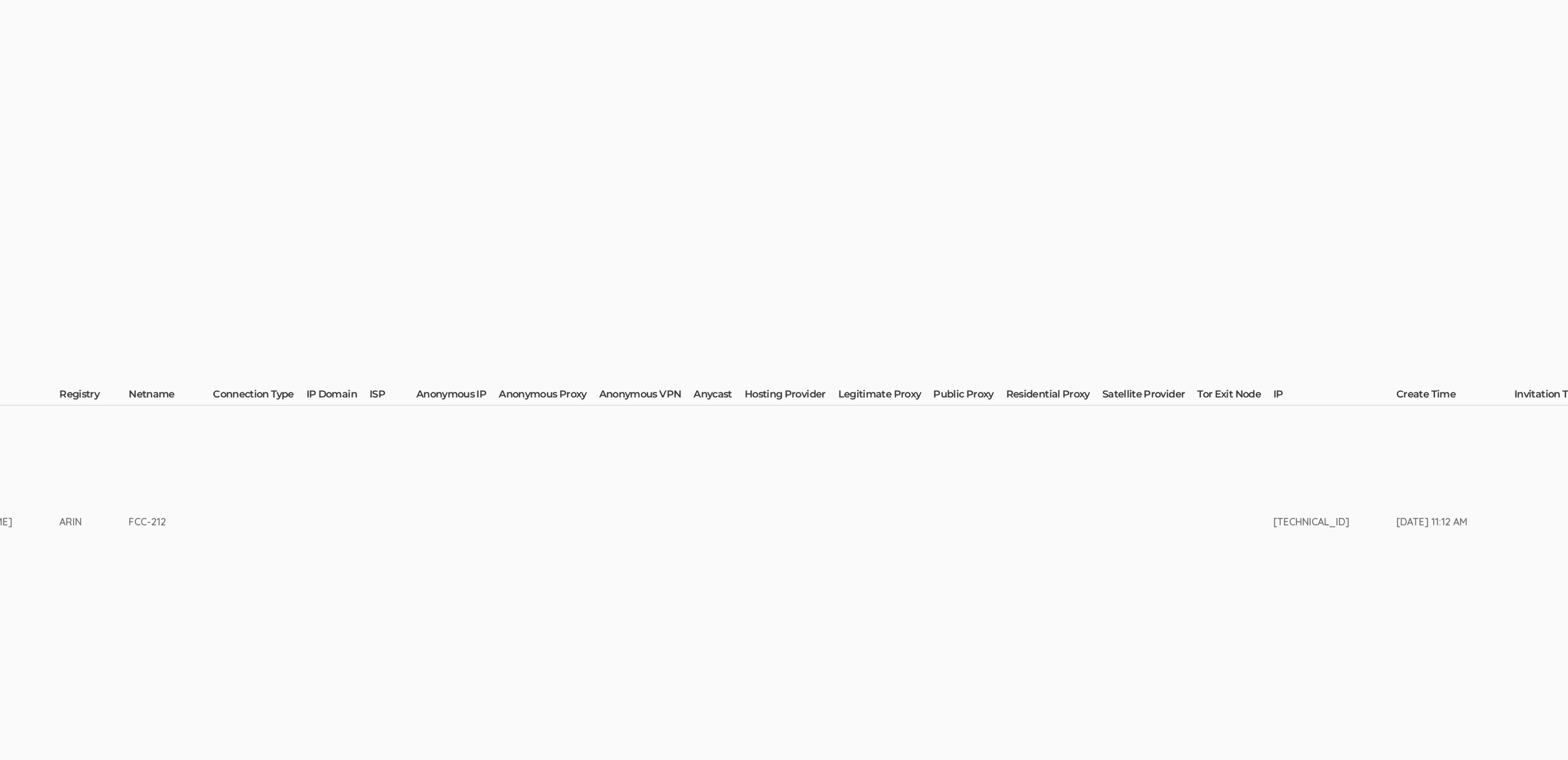
scroll to position [0, 3919]
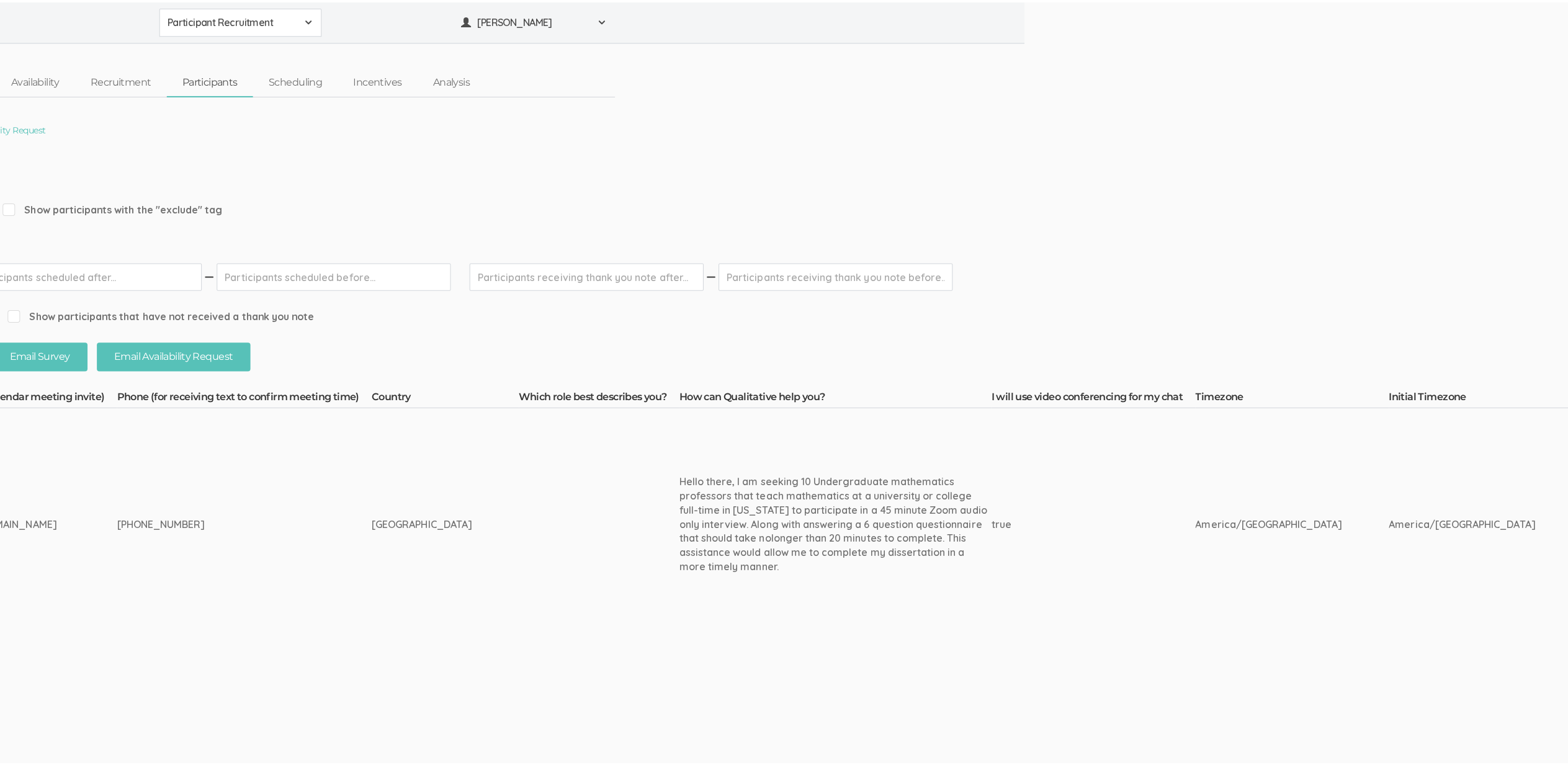
scroll to position [0, 0]
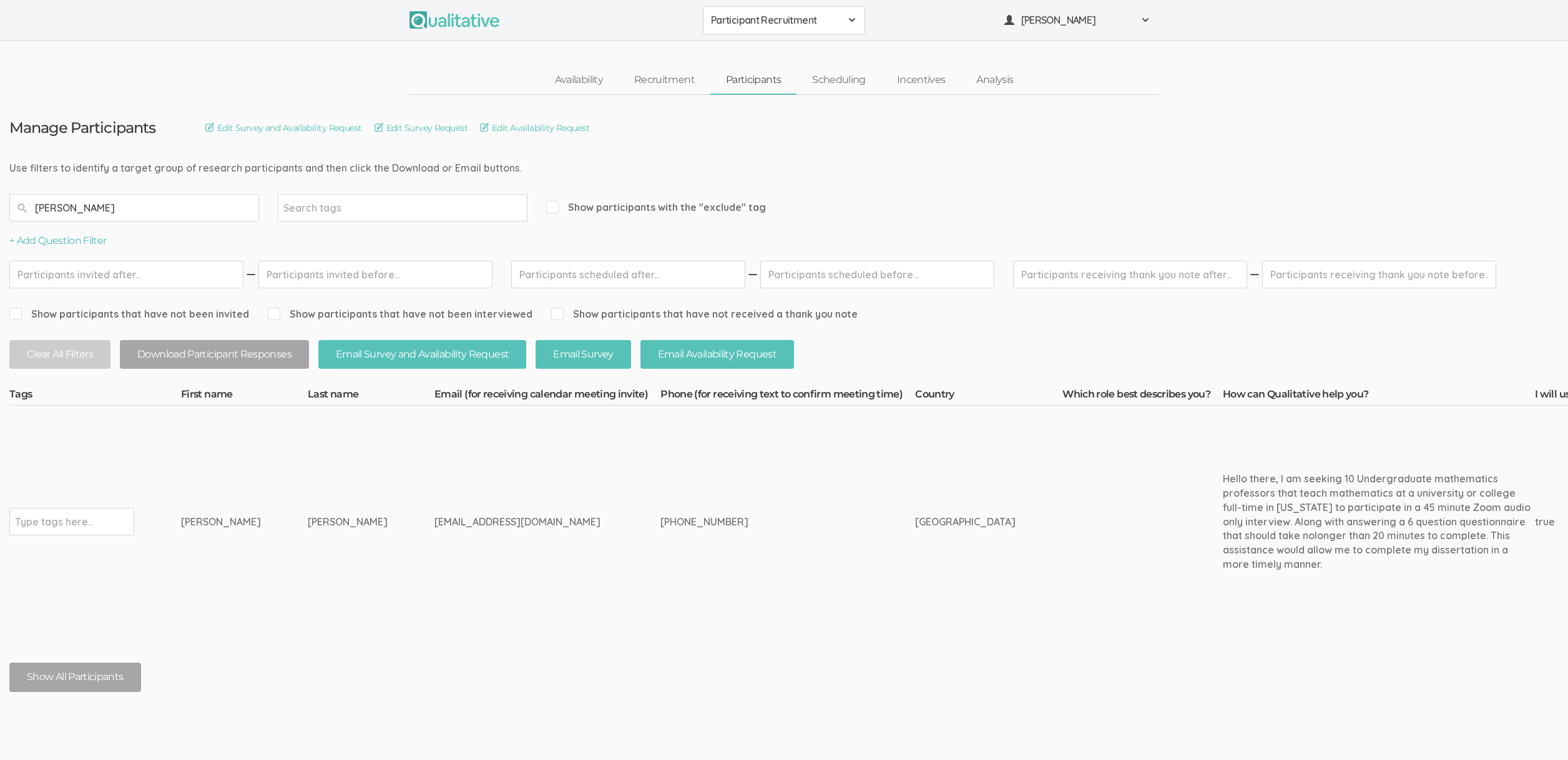
click at [95, 212] on input "ingrid" at bounding box center [134, 208] width 249 height 27
click at [844, 80] on link "Scheduling" at bounding box center [839, 80] width 85 height 27
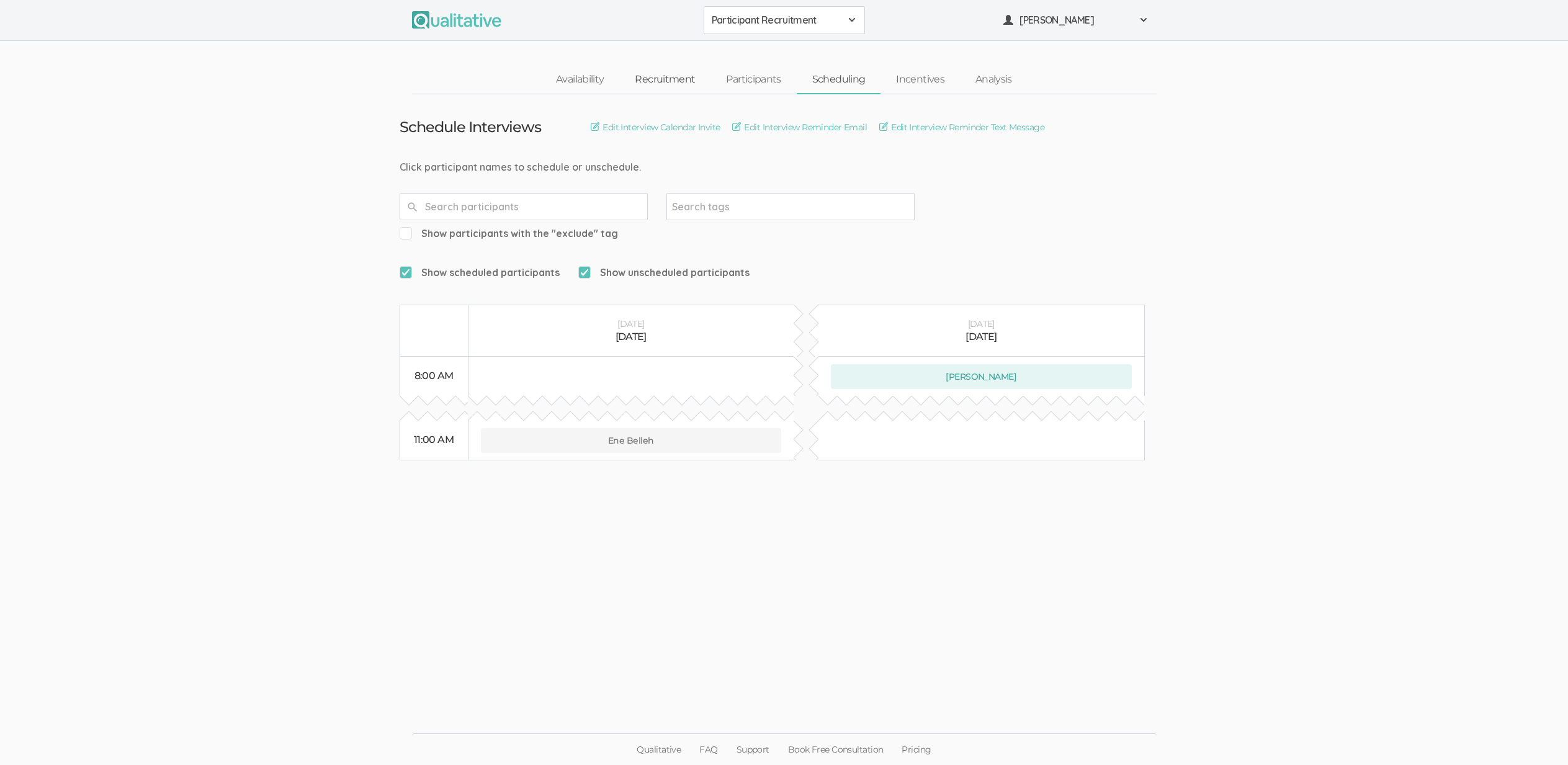
click at [683, 78] on link "Recruitment" at bounding box center [664, 79] width 91 height 26
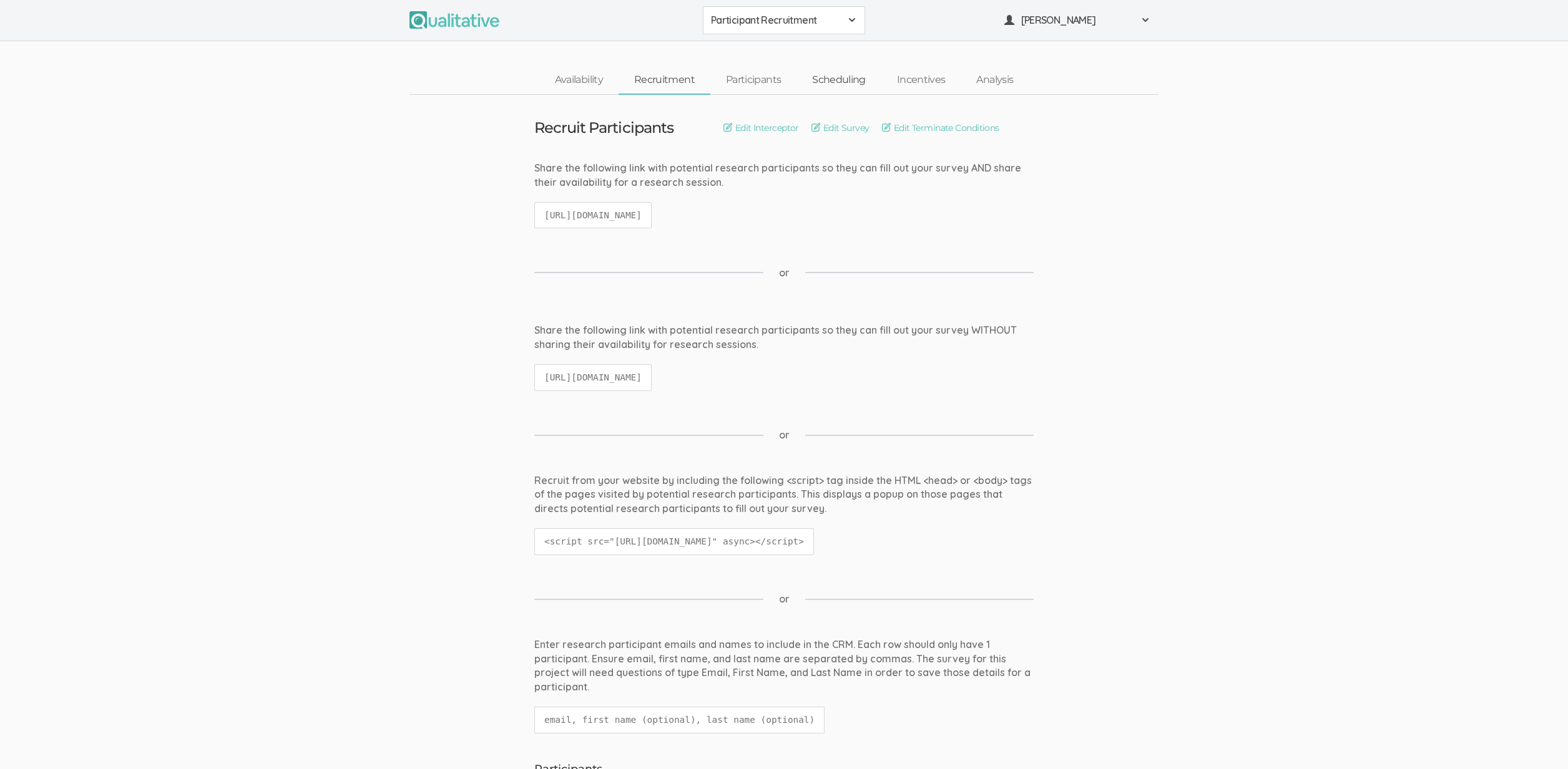
click at [850, 87] on link "Scheduling" at bounding box center [839, 80] width 85 height 27
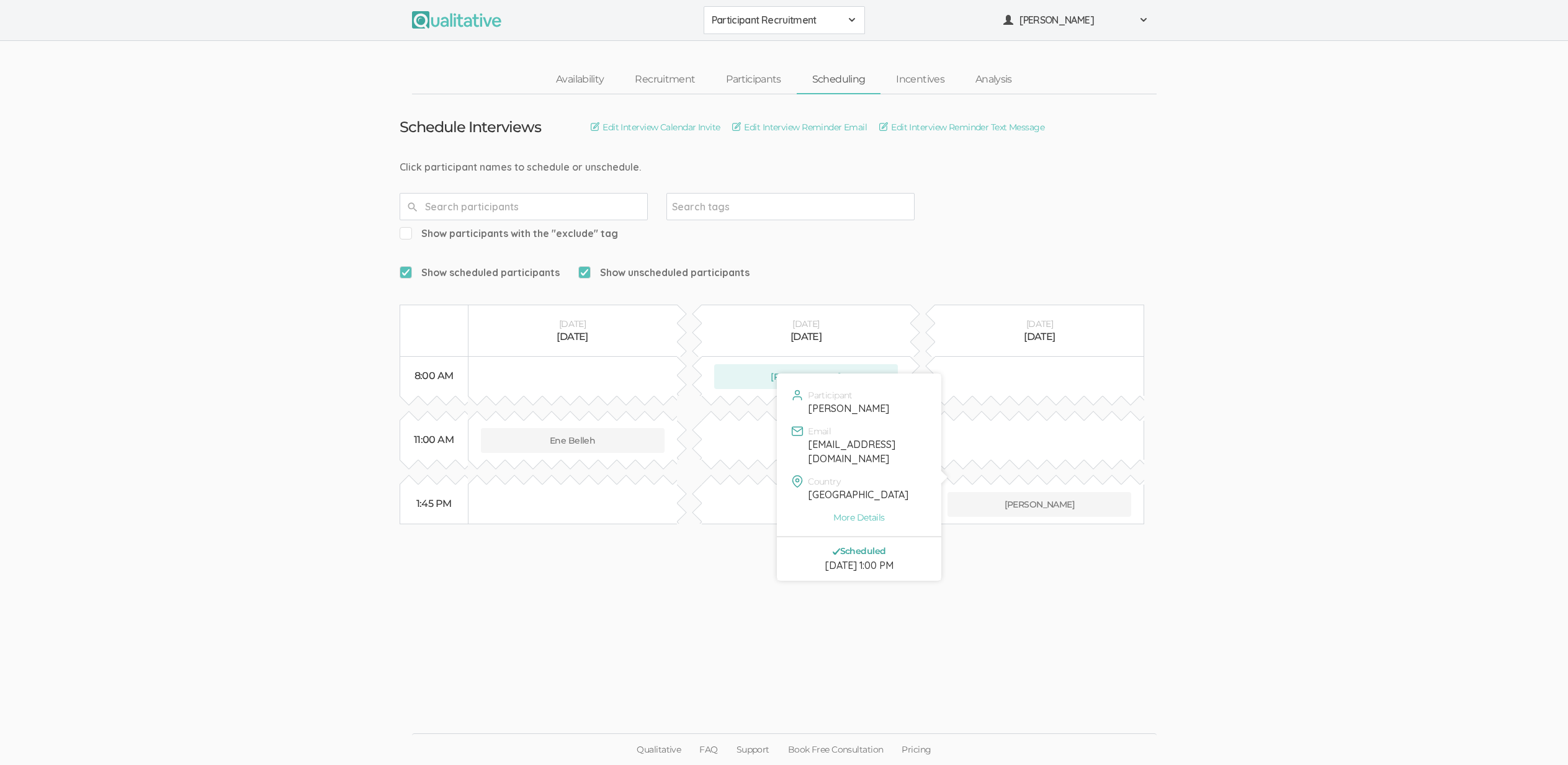
click at [853, 447] on div "[EMAIL_ADDRESS][DOMAIN_NAME]" at bounding box center [867, 452] width 118 height 29
copy div "[EMAIL_ADDRESS][DOMAIN_NAME]"
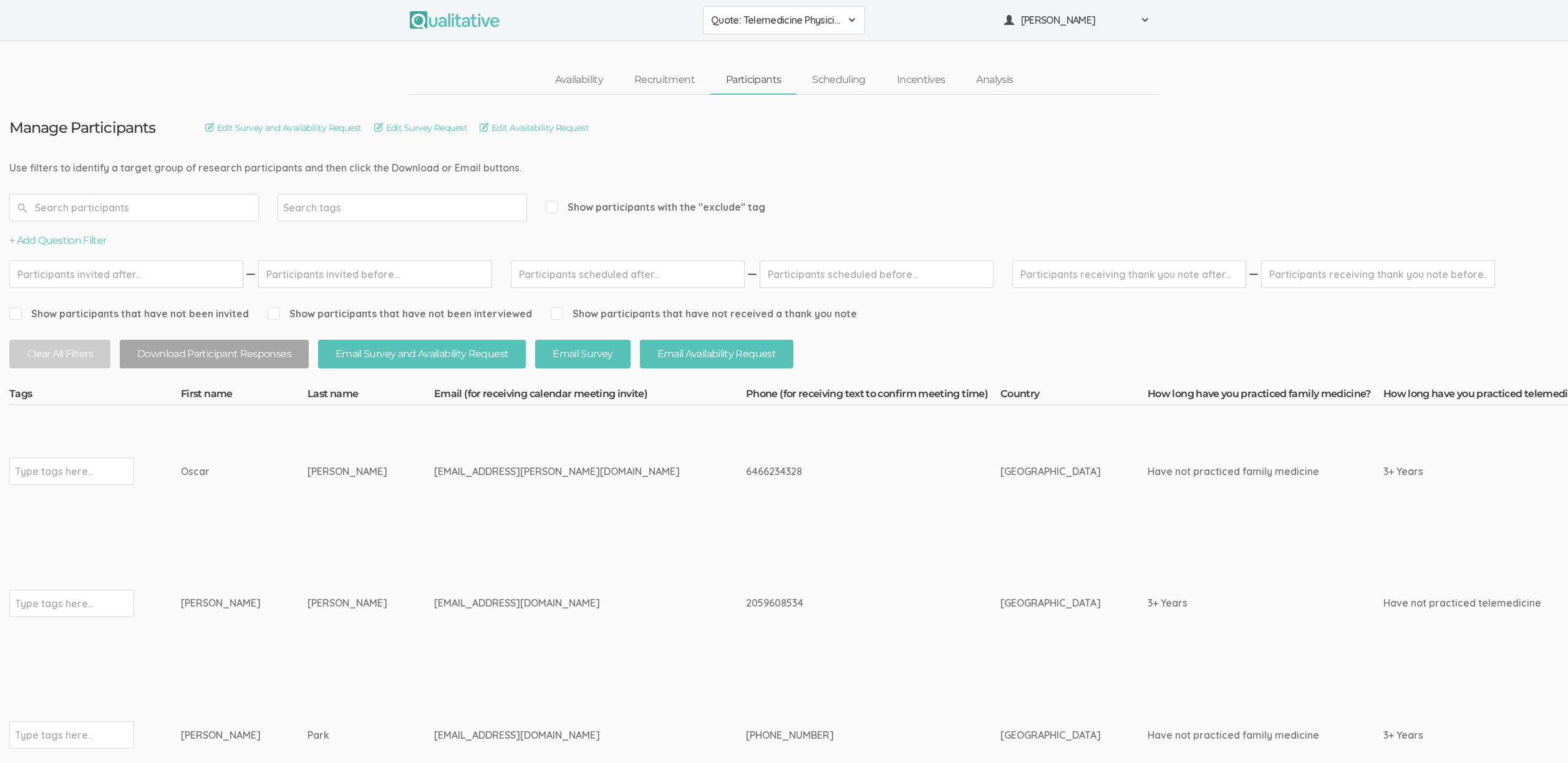
click at [531, 585] on td "shaharshal@yahoo.com" at bounding box center [590, 603] width 312 height 132
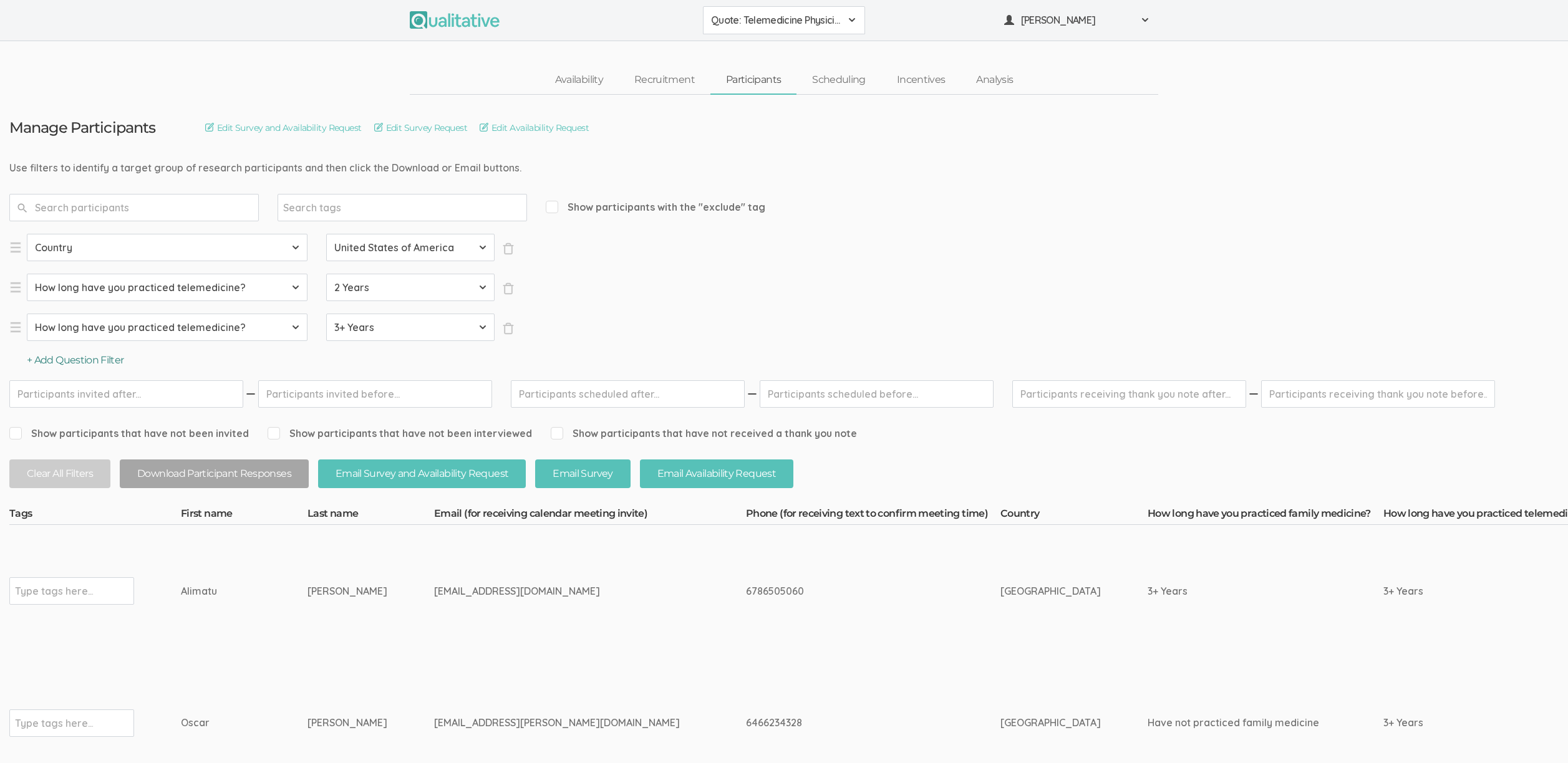
click at [121, 365] on button "+ Add Question Filter" at bounding box center [75, 360] width 98 height 15
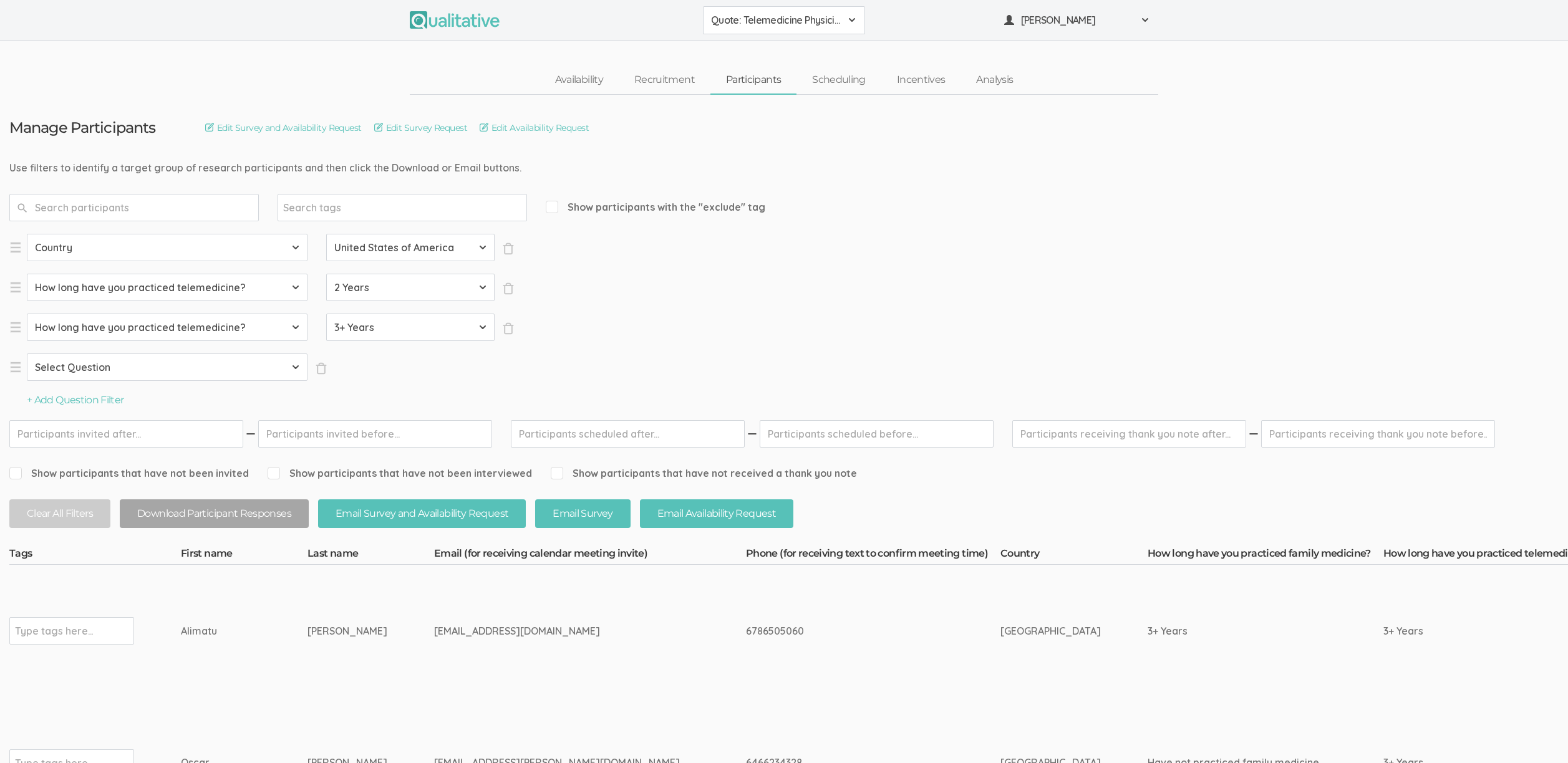
click at [123, 369] on select "Select Question Country How long have you practiced family medicine? How long h…" at bounding box center [167, 367] width 281 height 27
select select "SFQ How long have you practiced family medicine?"
click at [27, 353] on select "Select Question Country How long have you practiced family medicine? How long h…" at bounding box center [167, 367] width 281 height 27
click at [389, 372] on select "Select Value Have not practiced family medicine 1 Year 2 Years 3+ Years" at bounding box center [410, 367] width 169 height 27
select select "3+ Years"
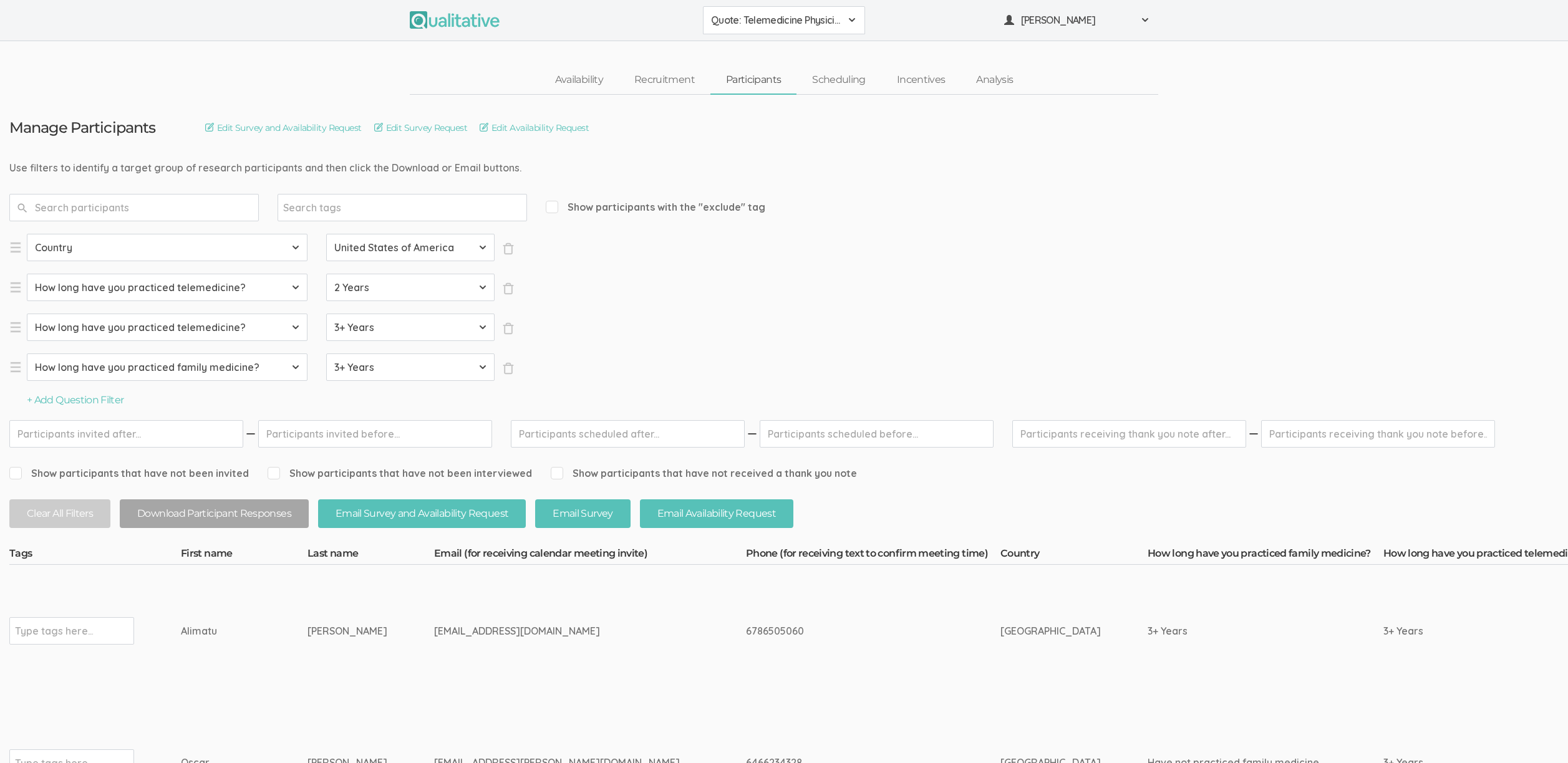
click at [326, 353] on select "Select Value Have not practiced family medicine 1 Year 2 Years 3+ Years" at bounding box center [410, 367] width 169 height 27
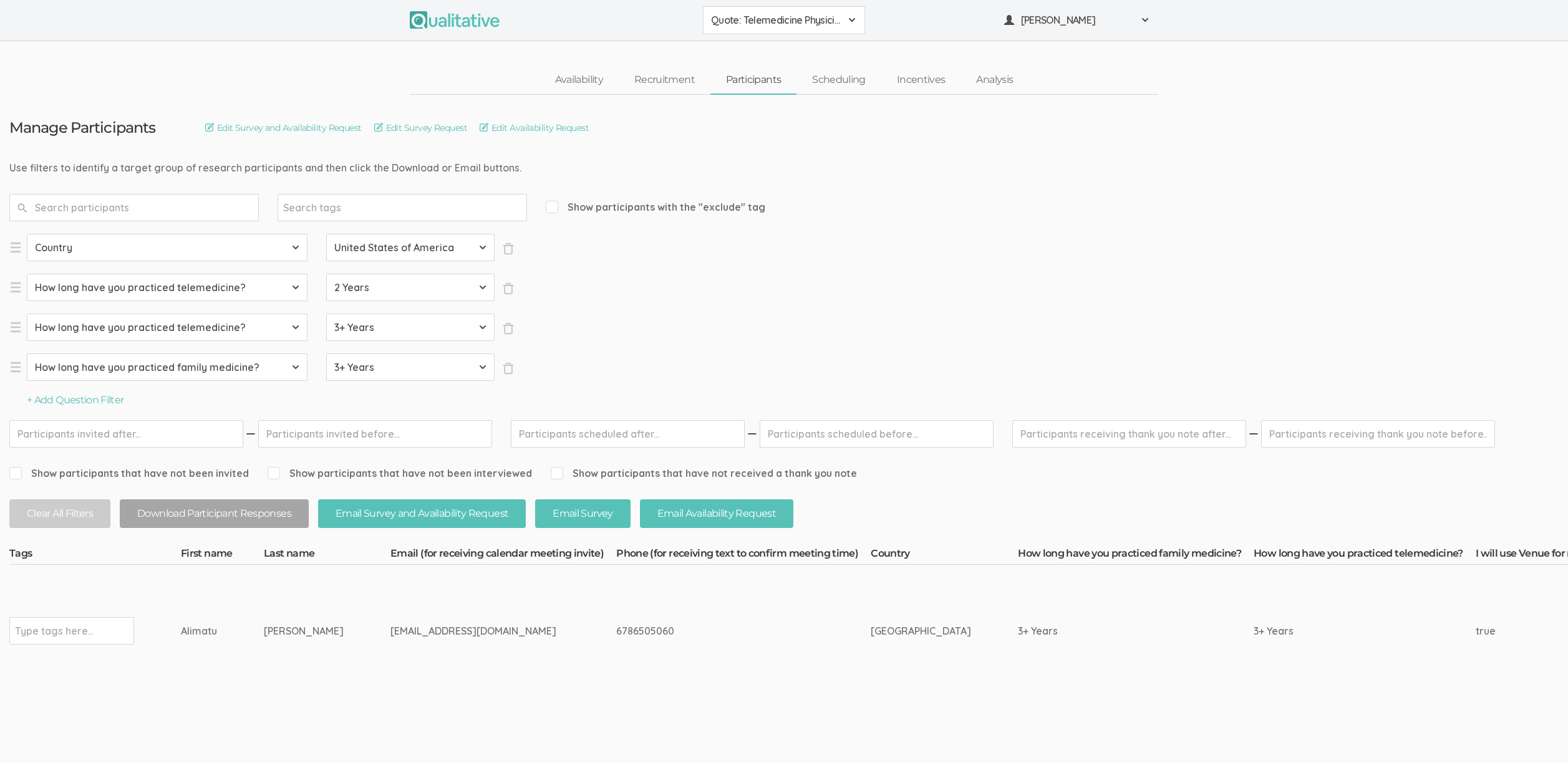
drag, startPoint x: 339, startPoint y: 633, endPoint x: 171, endPoint y: 637, distance: 168.0
copy tr "Type tags here... Alimatu Garuba-Sedenu"
click at [46, 627] on input "text" at bounding box center [53, 630] width 78 height 16
type input "verified"
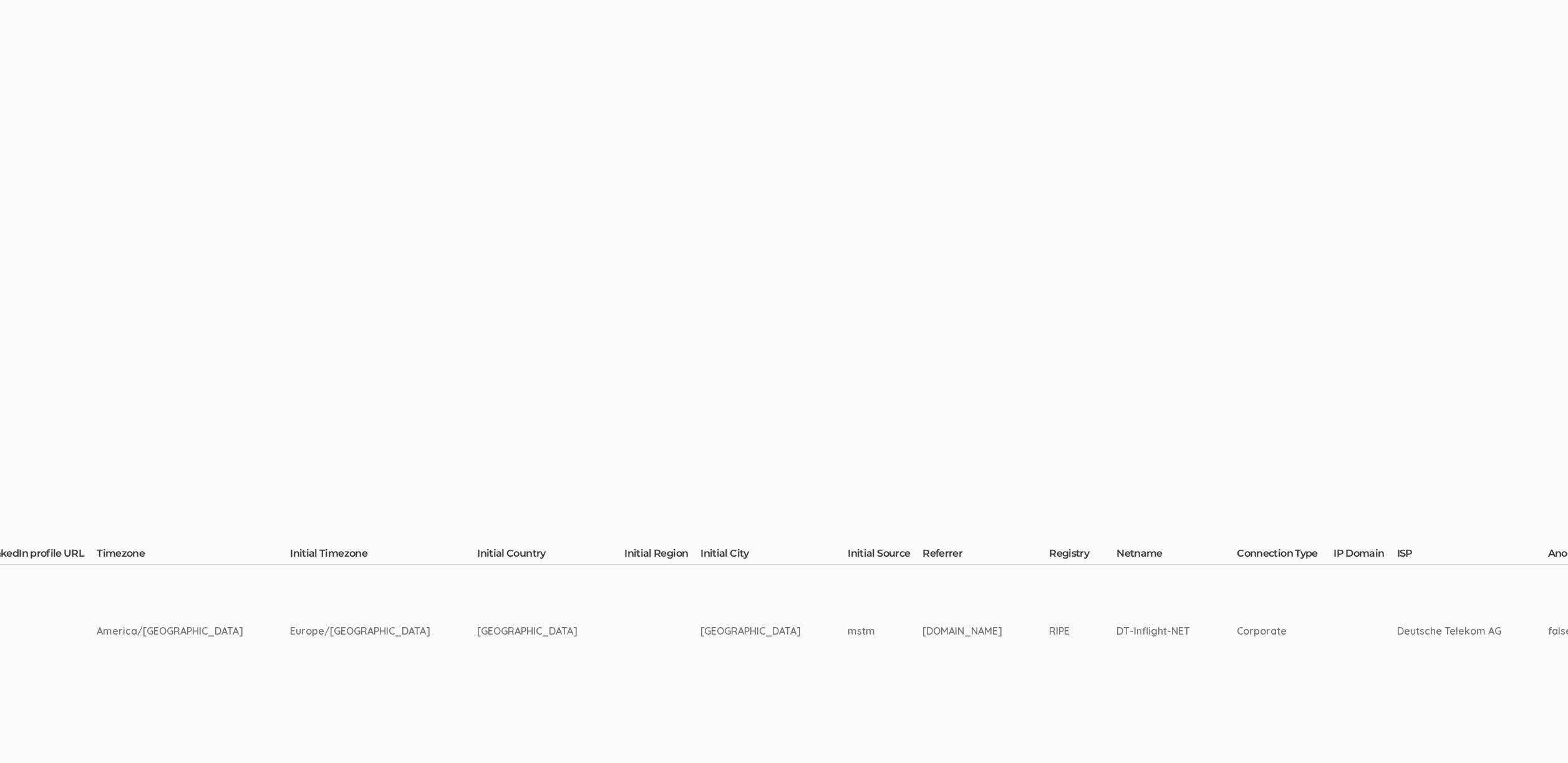
scroll to position [0, 4619]
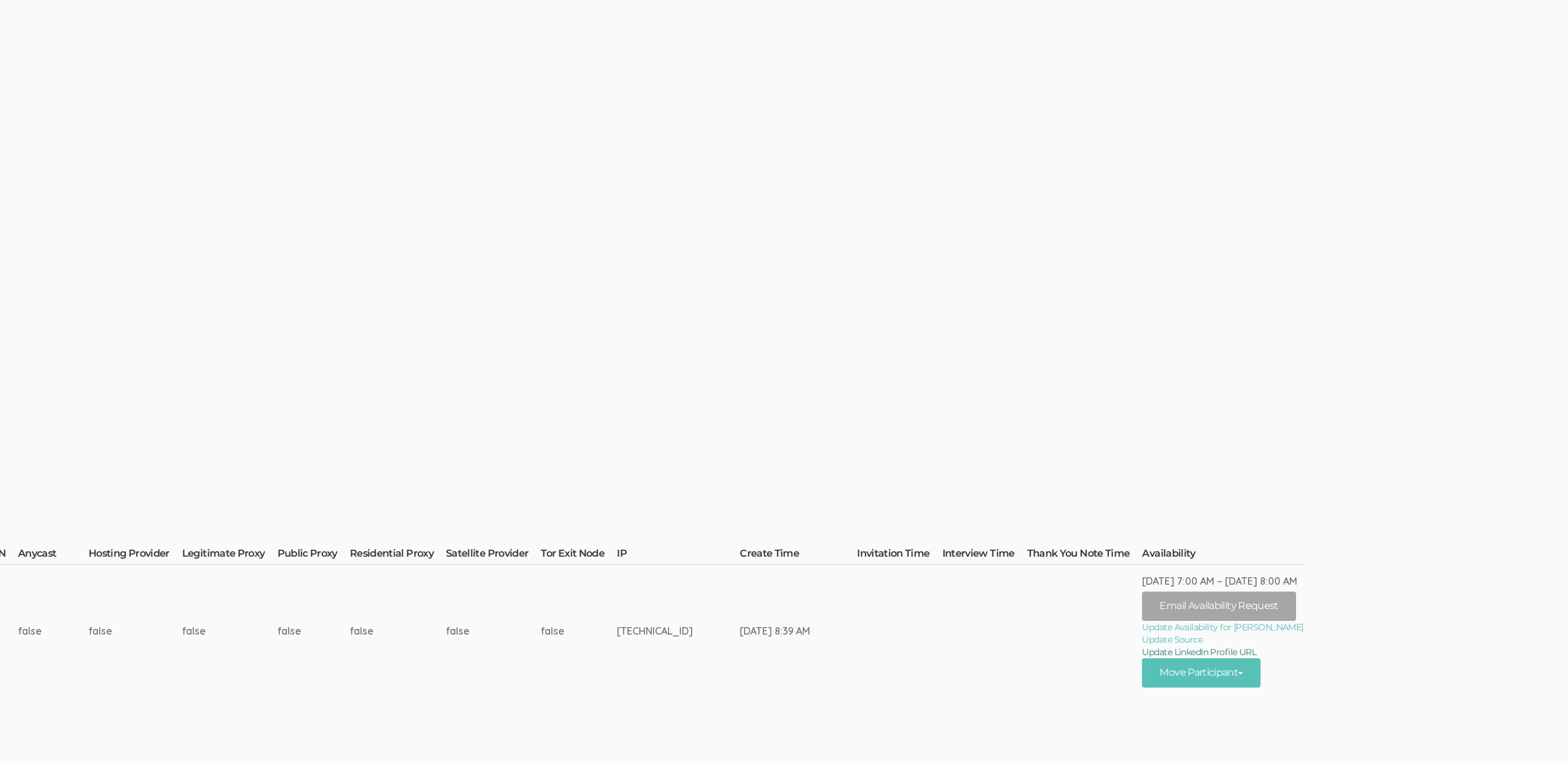
click at [1142, 648] on link "Update LinkedIn Profile URL" at bounding box center [1222, 652] width 161 height 13
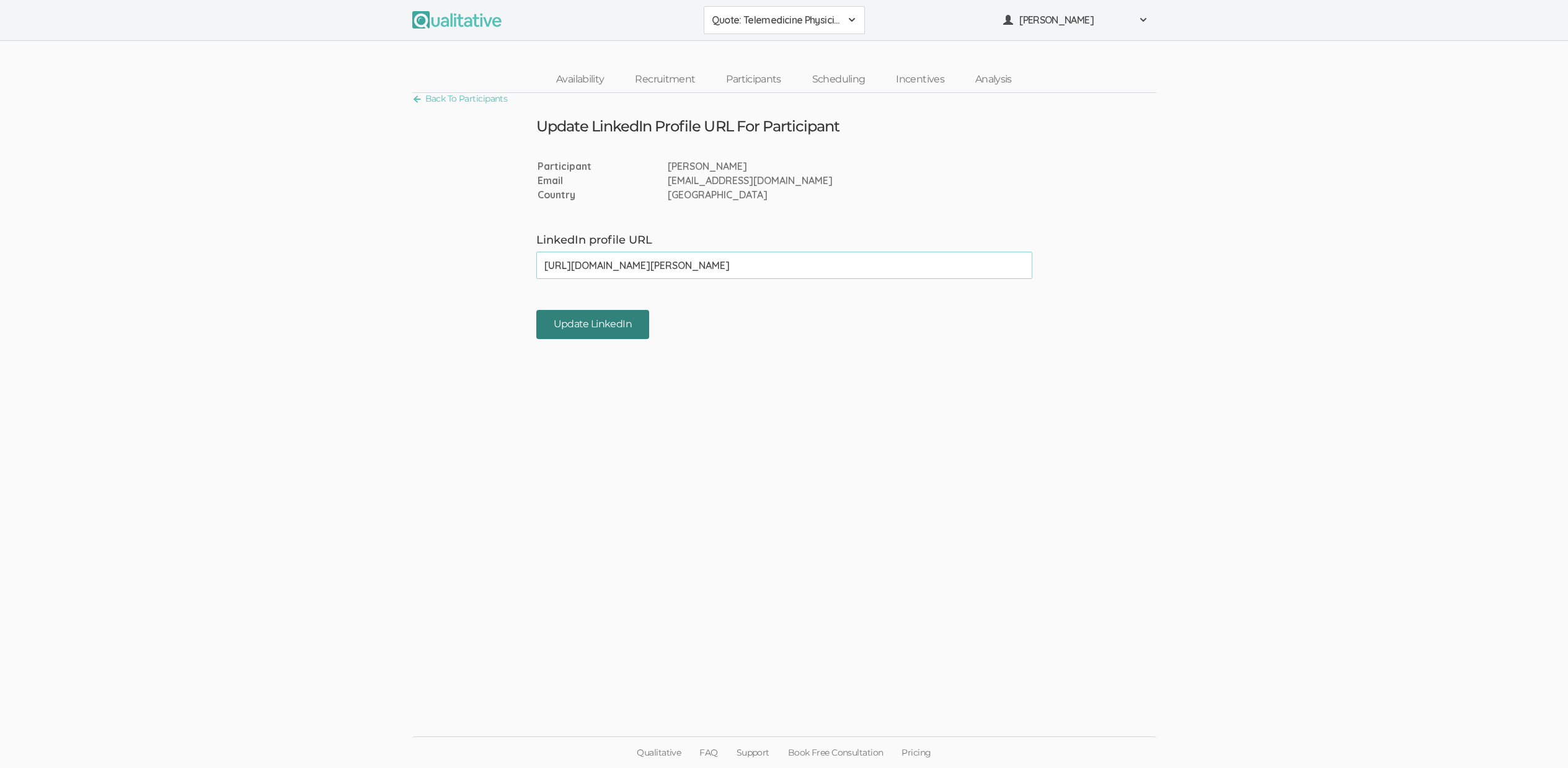
type input "[URL][DOMAIN_NAME][PERSON_NAME]"
click at [627, 323] on input "Update LinkedIn" at bounding box center [592, 324] width 113 height 29
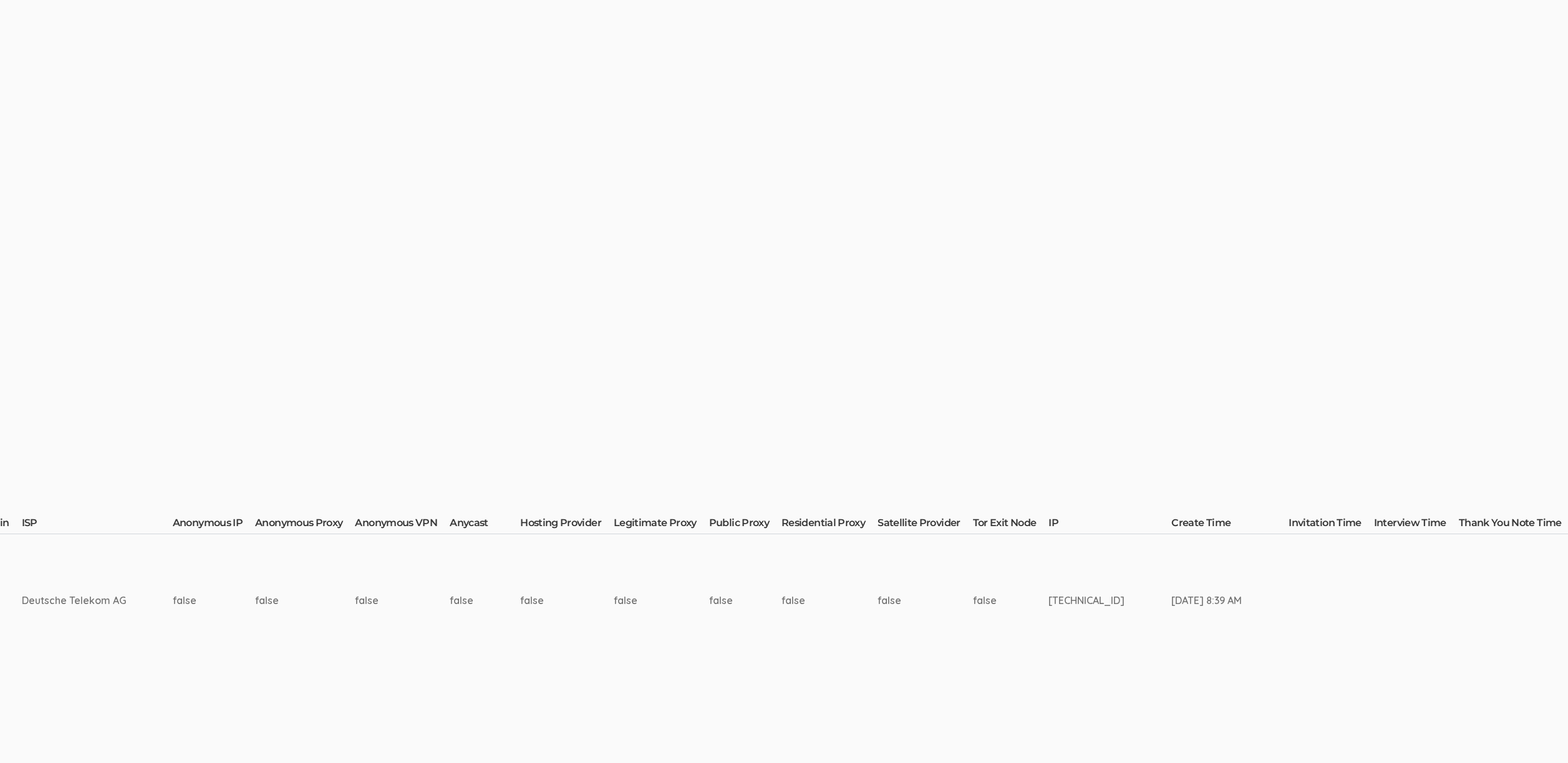
scroll to position [32, 4175]
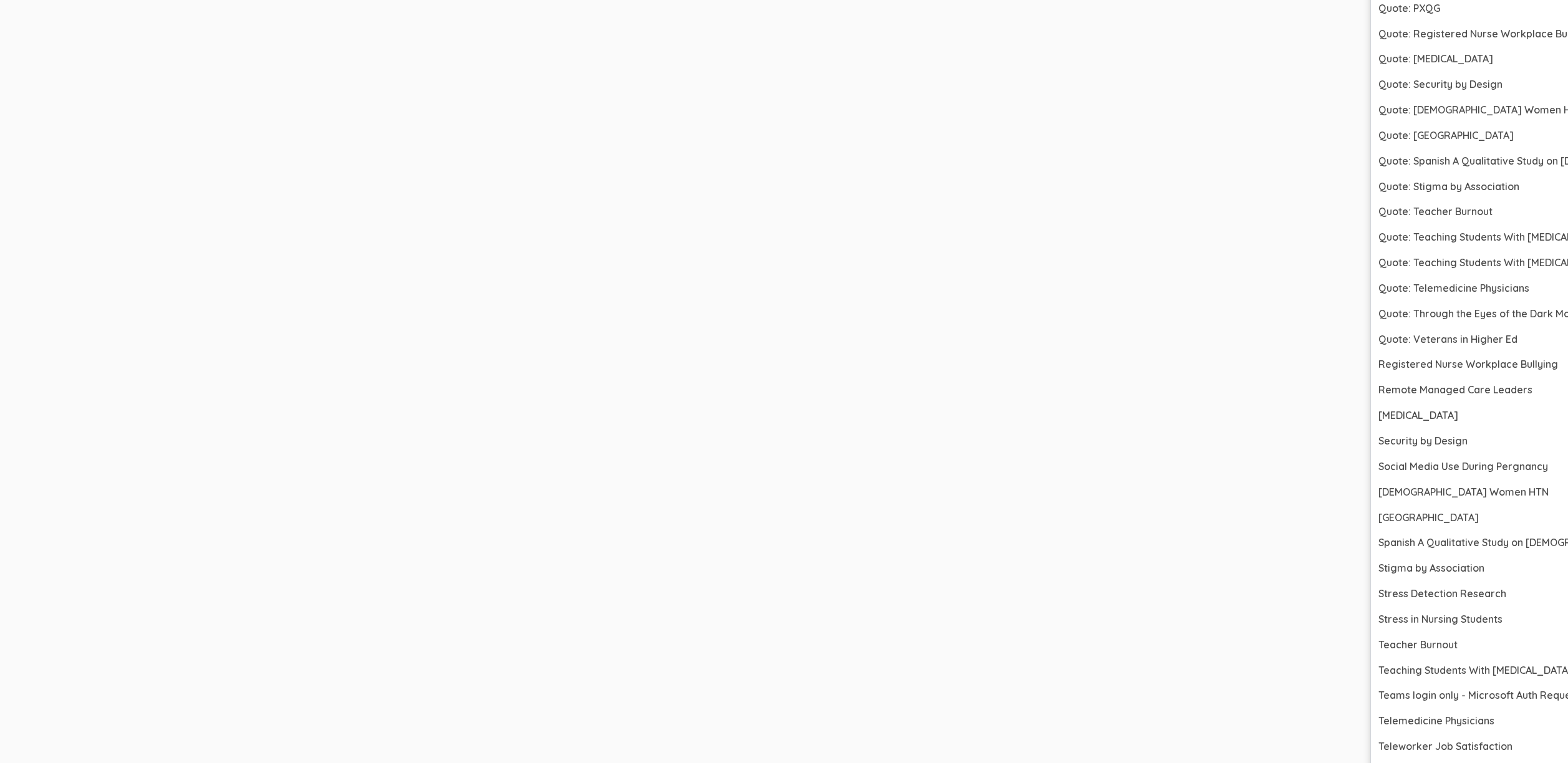
scroll to position [4737, 4175]
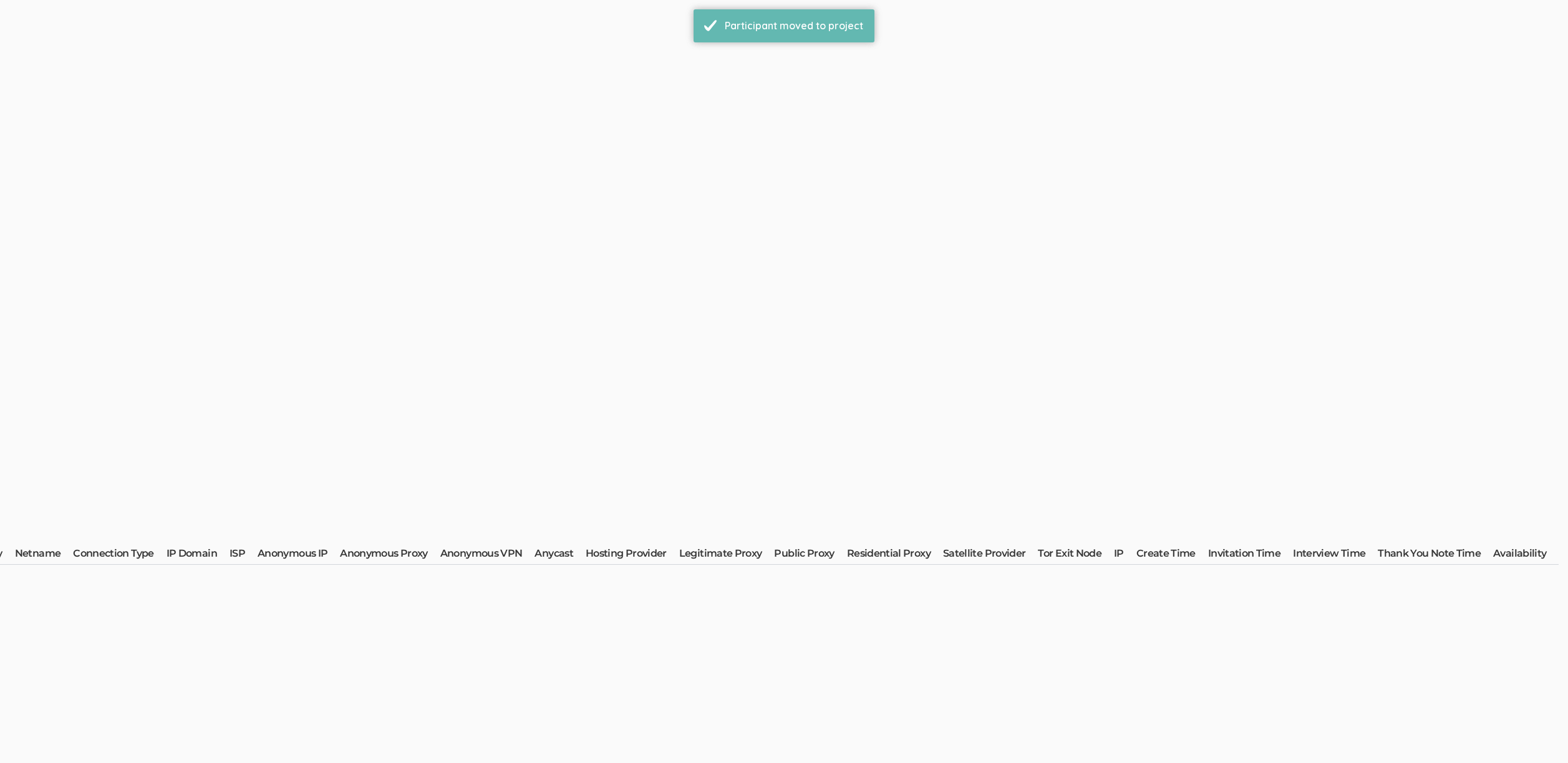
scroll to position [0, 0]
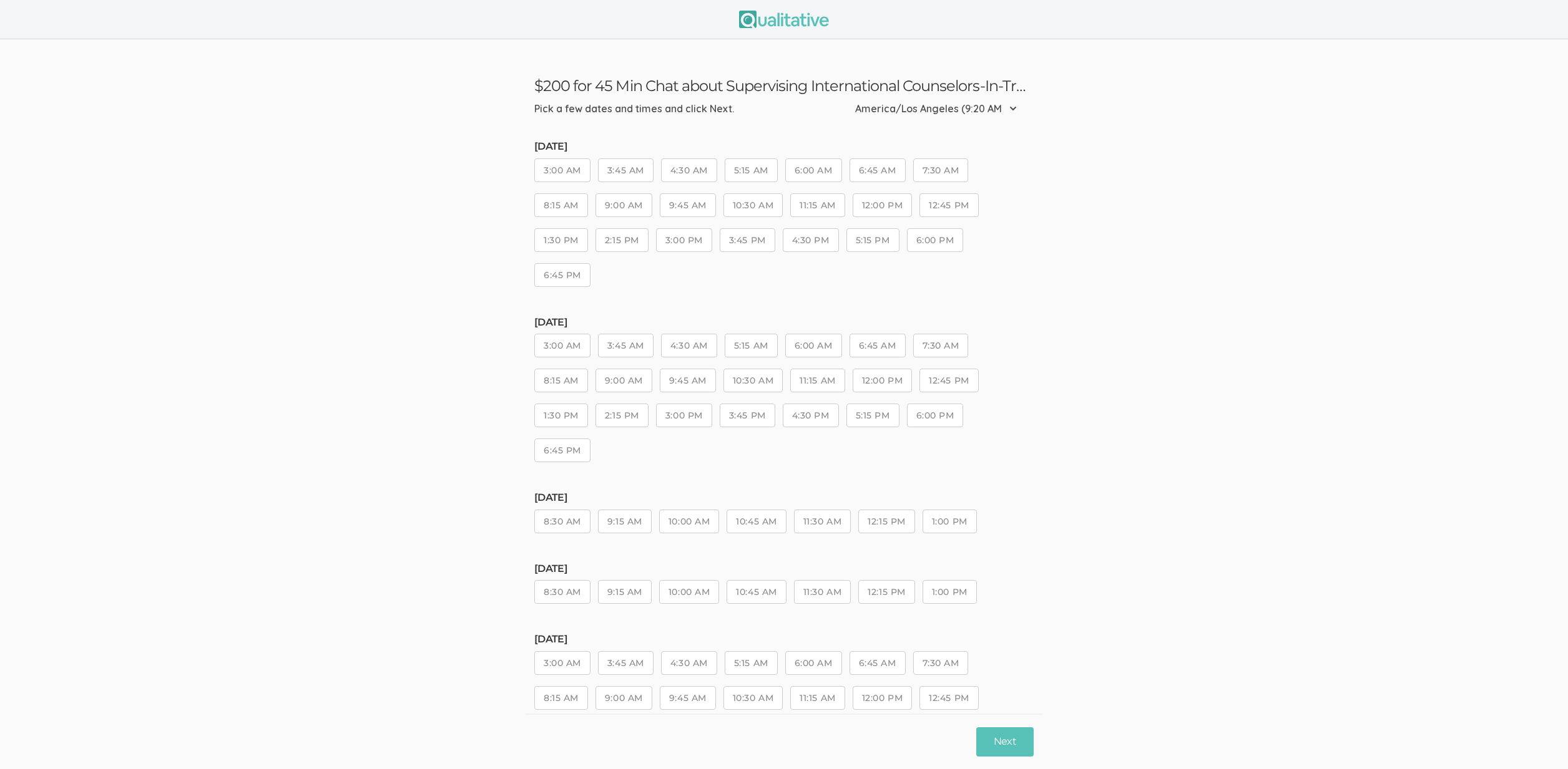
click at [628, 240] on button "2:15 PM" at bounding box center [622, 241] width 53 height 24
click at [763, 588] on button "10:45 AM" at bounding box center [756, 593] width 59 height 24
click at [994, 744] on button "Next" at bounding box center [1005, 742] width 57 height 29
